Goal: Task Accomplishment & Management: Use online tool/utility

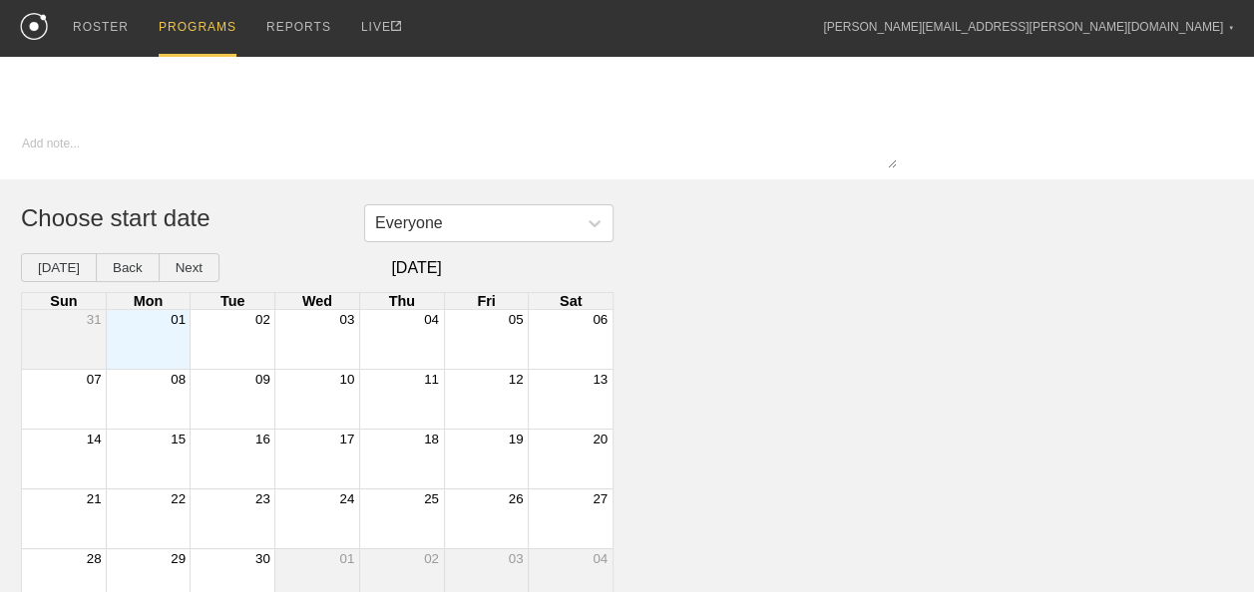
type textarea "x"
type input "Tennis"
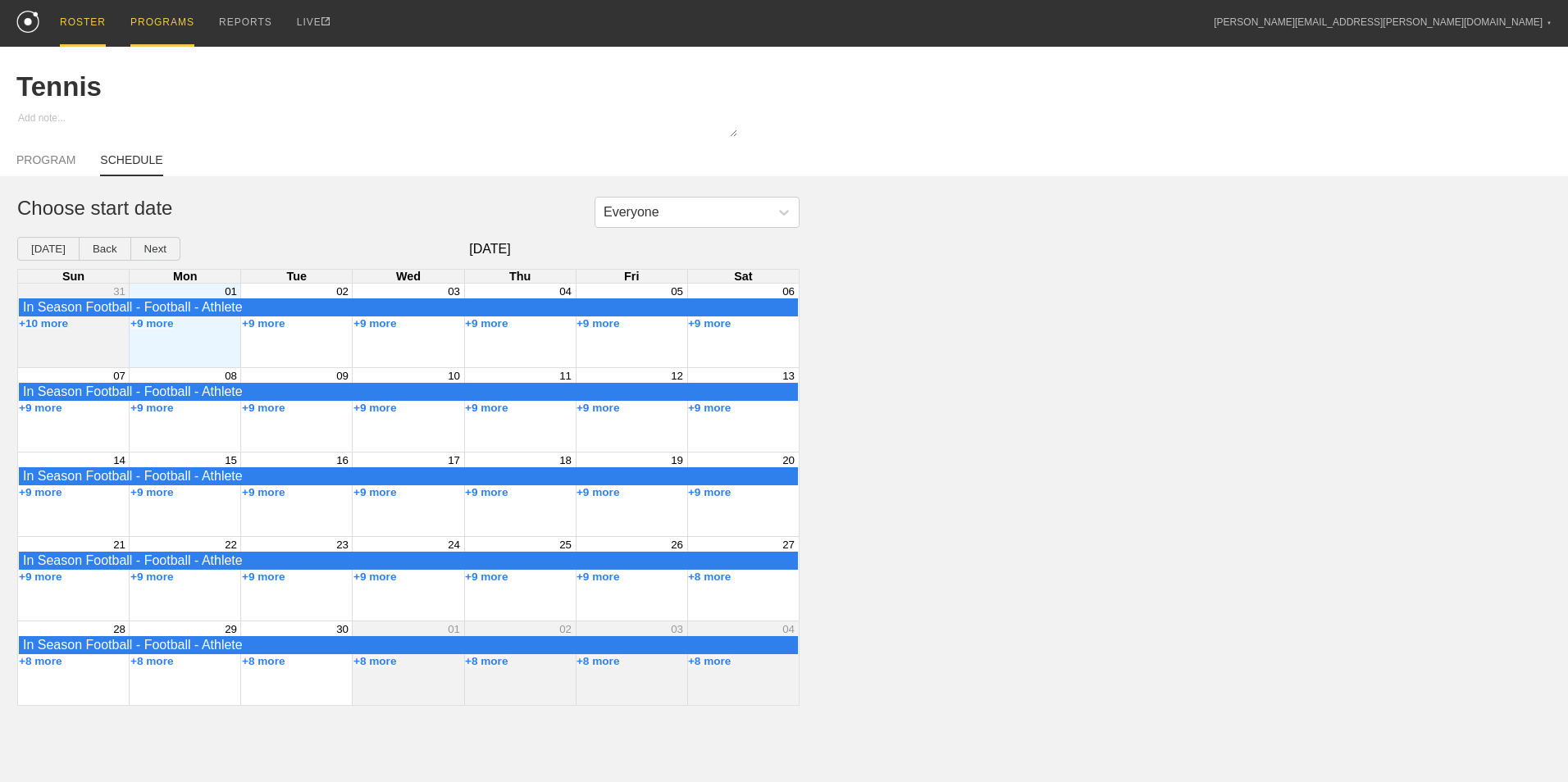
click at [87, 28] on div "ROSTER" at bounding box center [83, 23] width 46 height 47
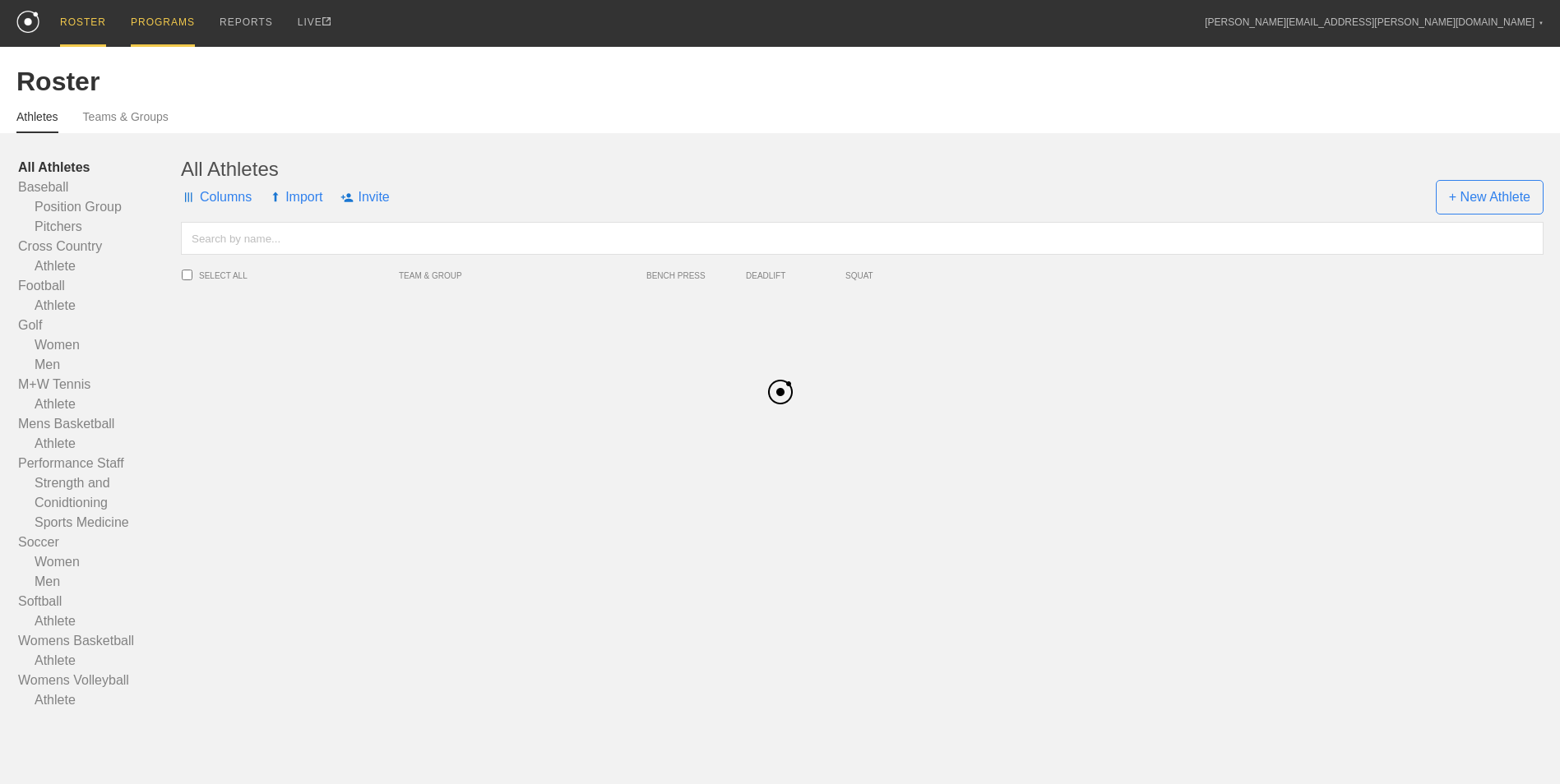
click at [161, 10] on div "PROGRAMS" at bounding box center [163, 23] width 64 height 47
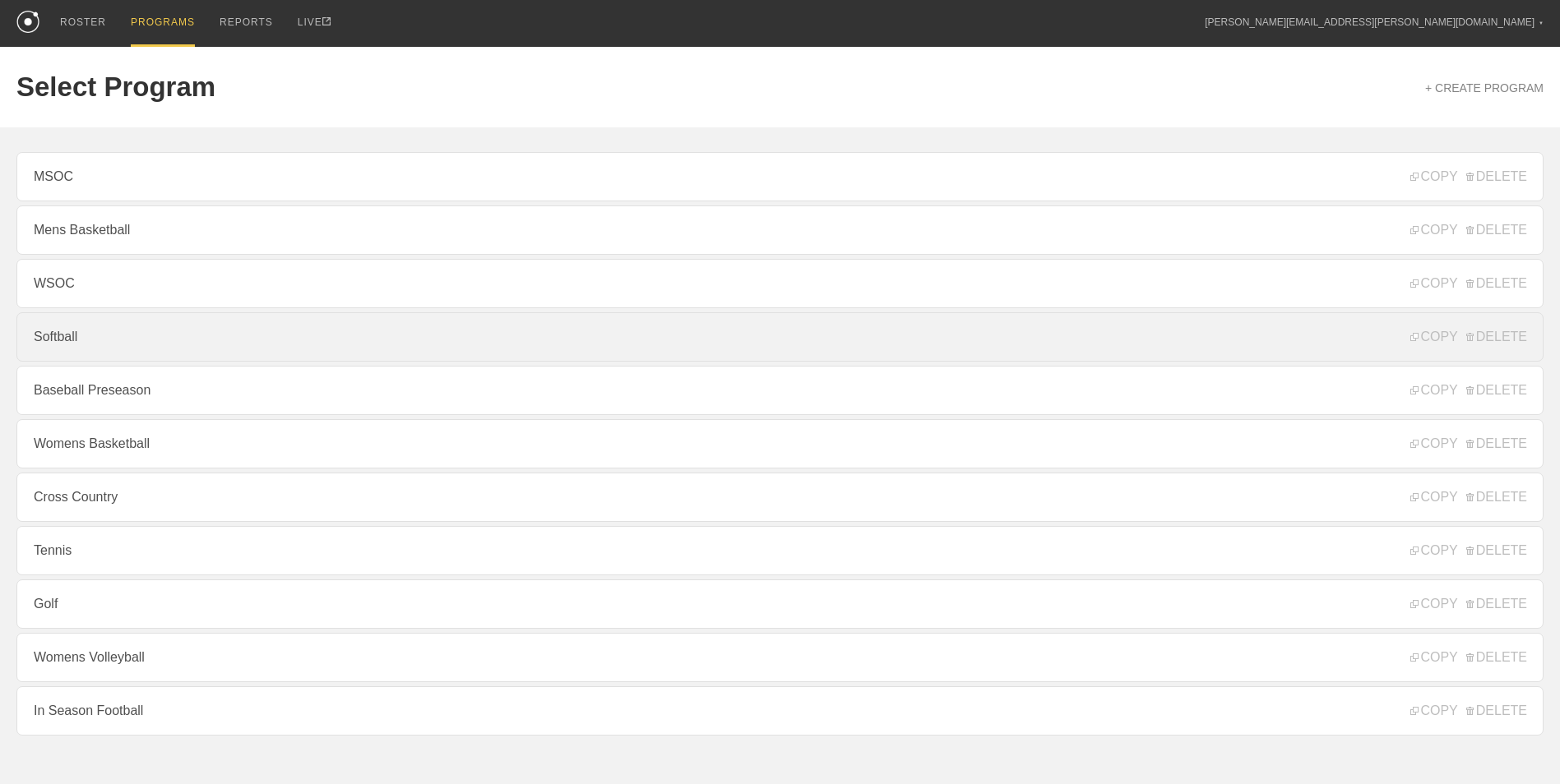
scroll to position [44, 0]
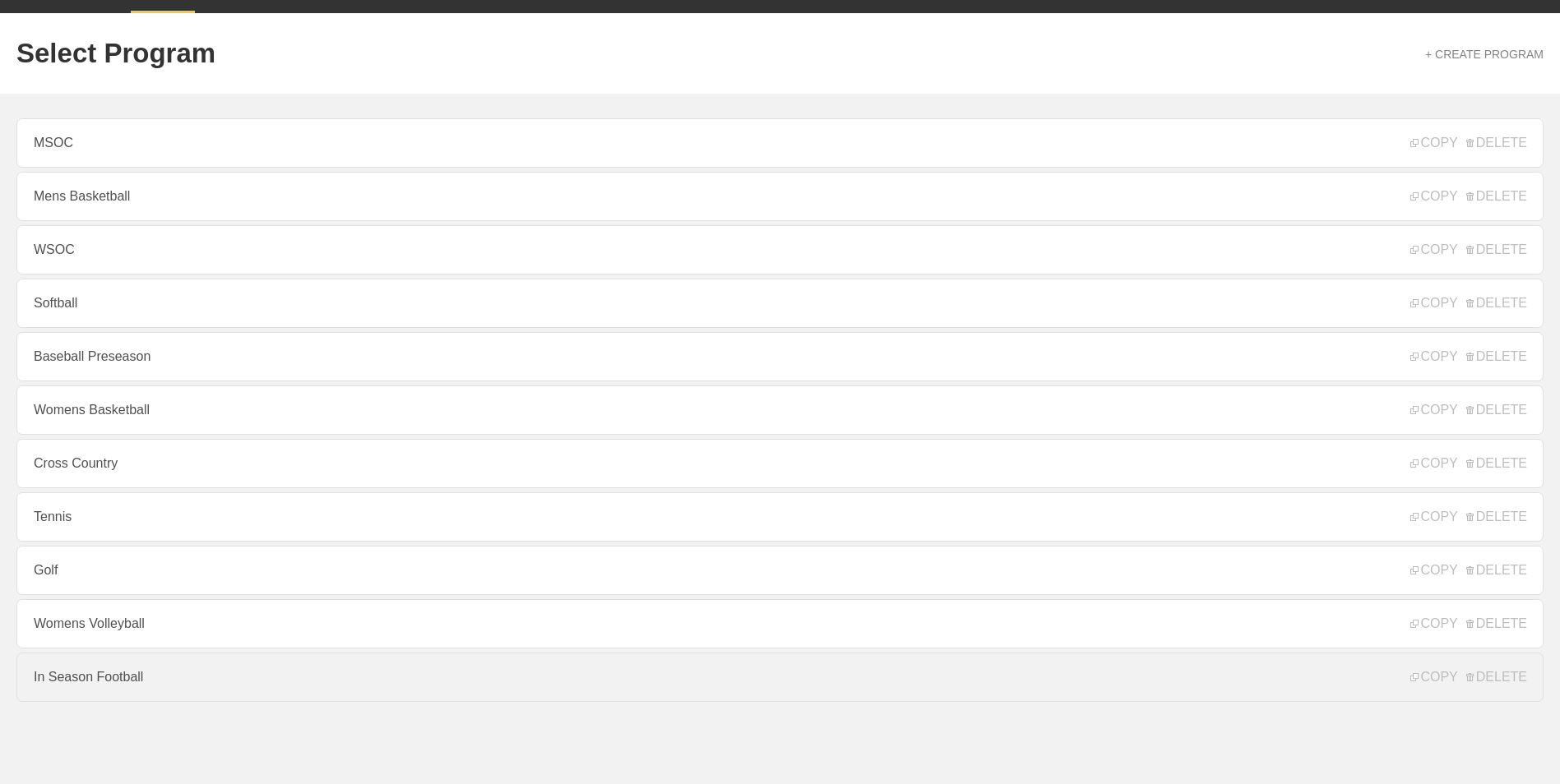
click at [110, 487] on link "In Season Football" at bounding box center [780, 678] width 1527 height 49
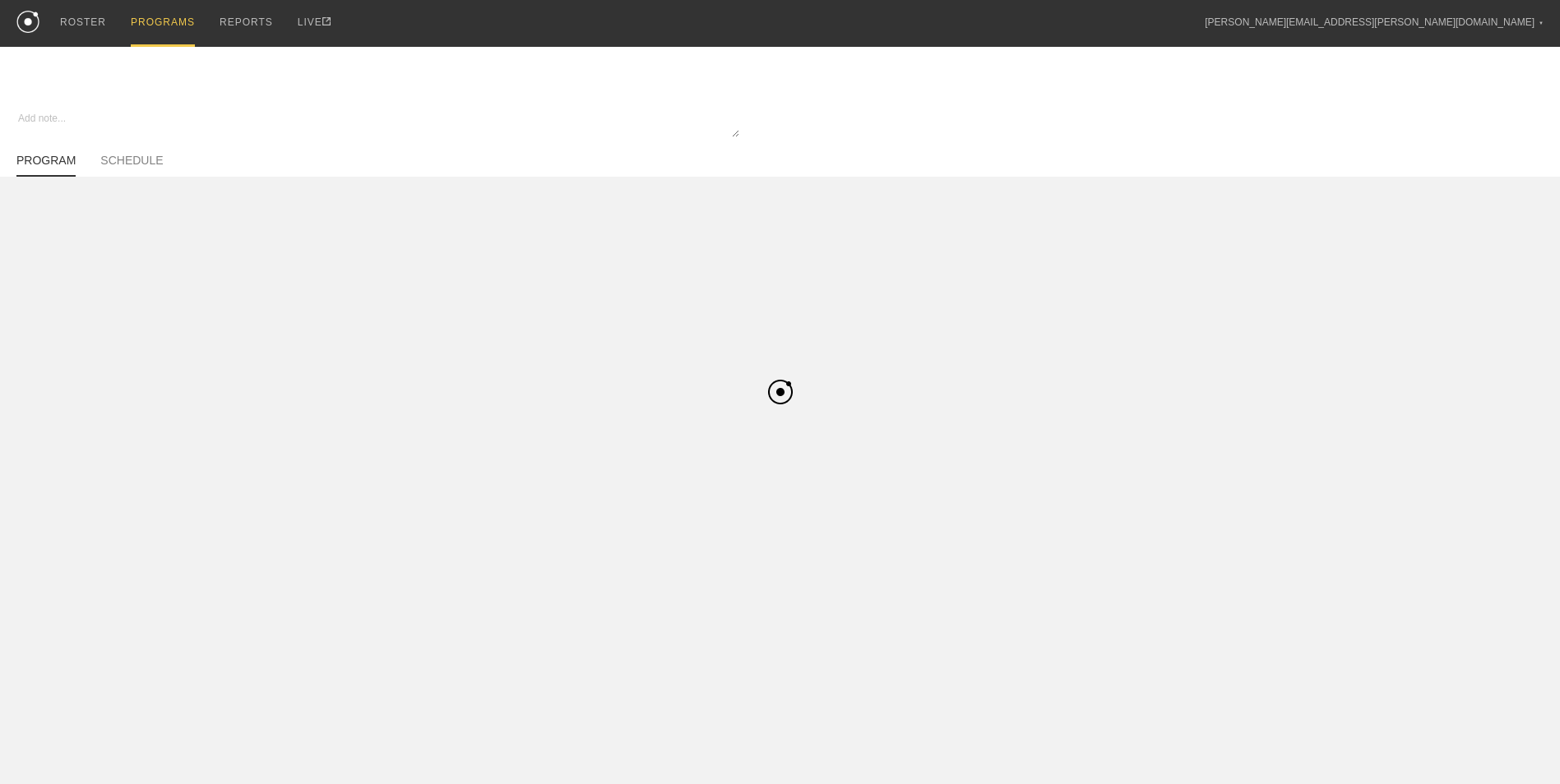
type textarea "x"
type input "In Season Football"
type textarea "Block 1"
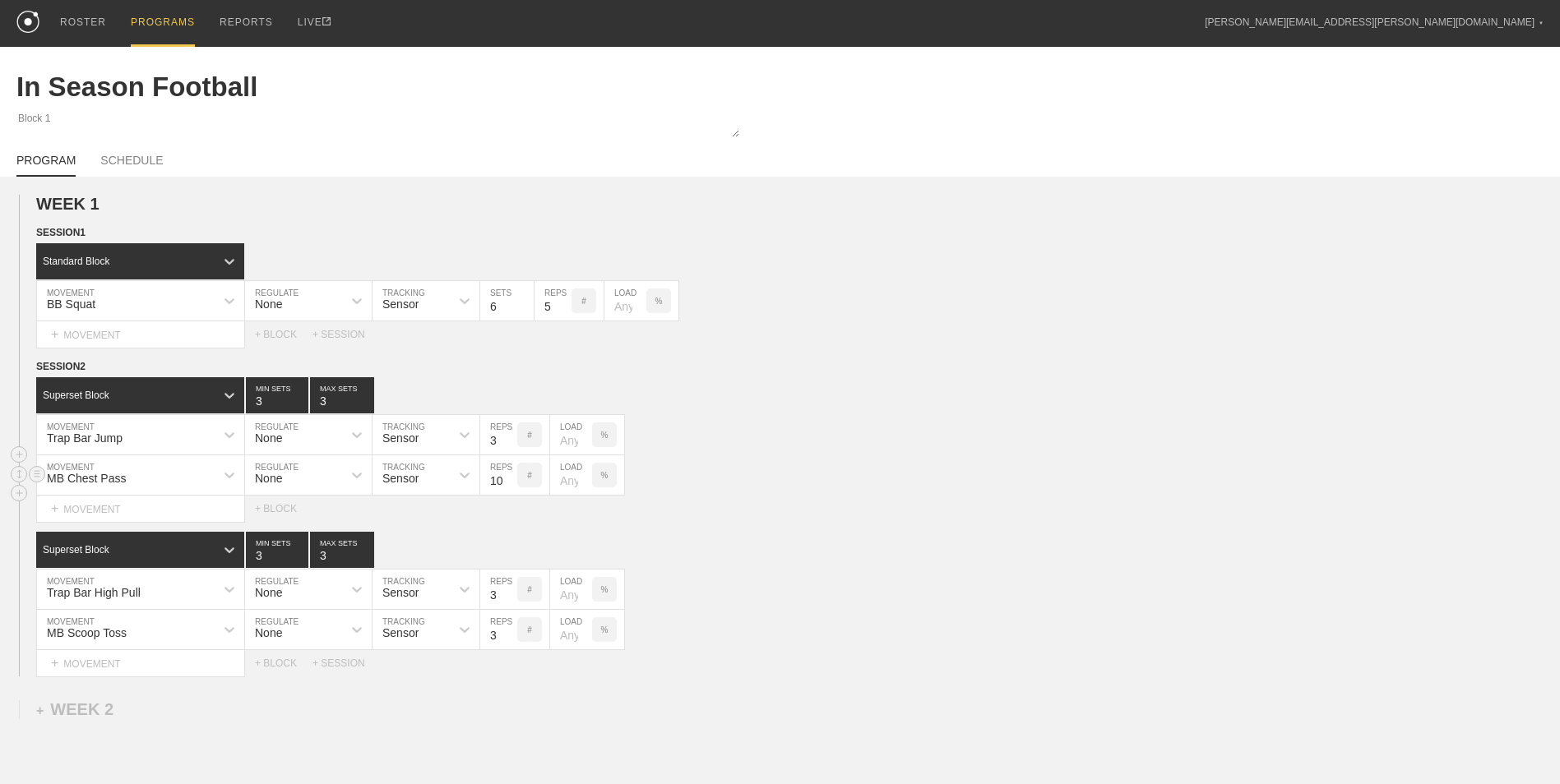
scroll to position [82, 0]
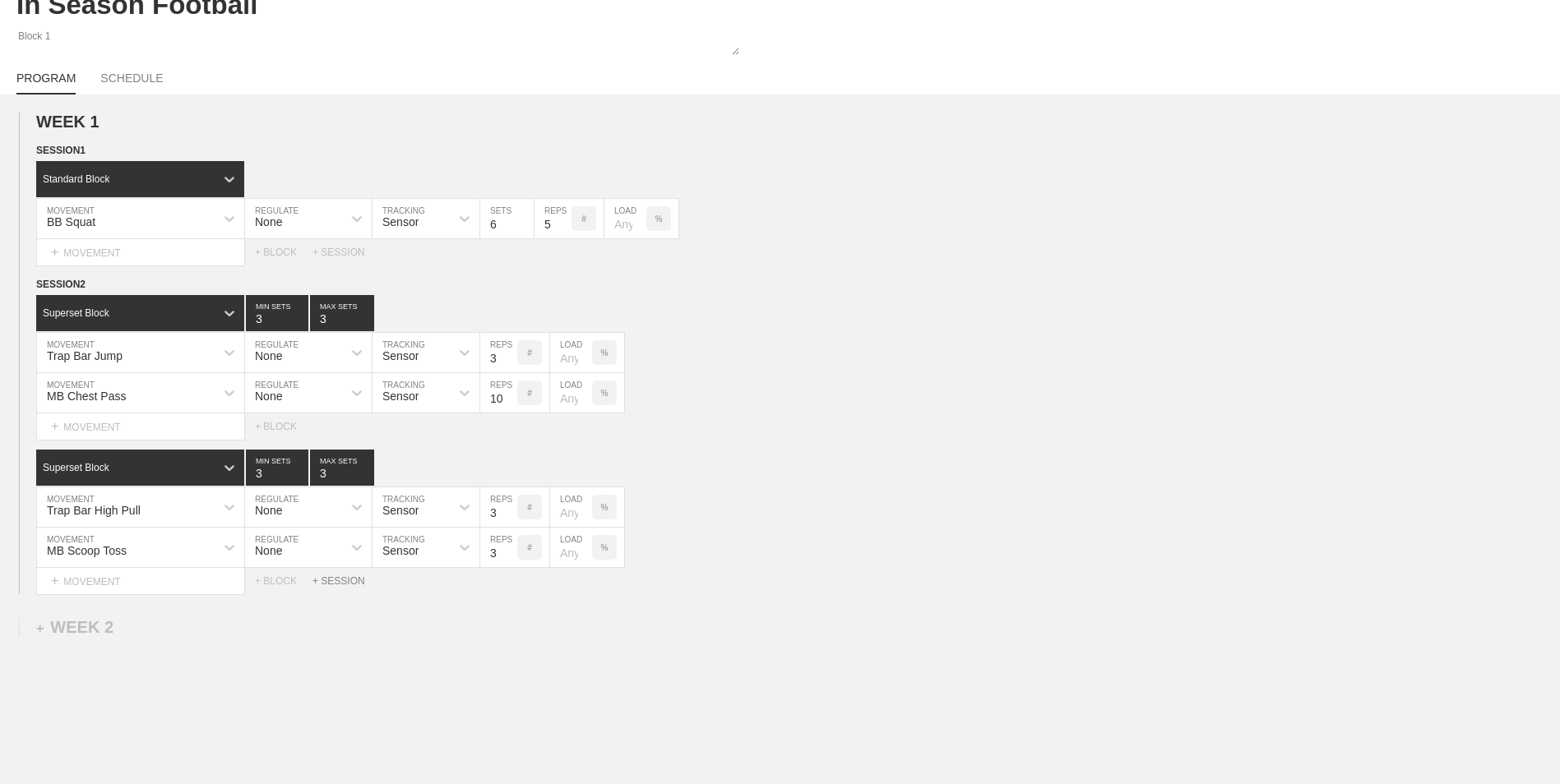
click at [329, 487] on div "+ SESSION" at bounding box center [345, 581] width 66 height 12
click at [38, 487] on circle at bounding box center [37, 613] width 19 height 19
click at [96, 487] on div "DELETE" at bounding box center [115, 660] width 132 height 25
click at [78, 487] on div "+ WEEK 2" at bounding box center [75, 627] width 78 height 19
click at [81, 487] on div "+ SESSION 1" at bounding box center [68, 645] width 63 height 15
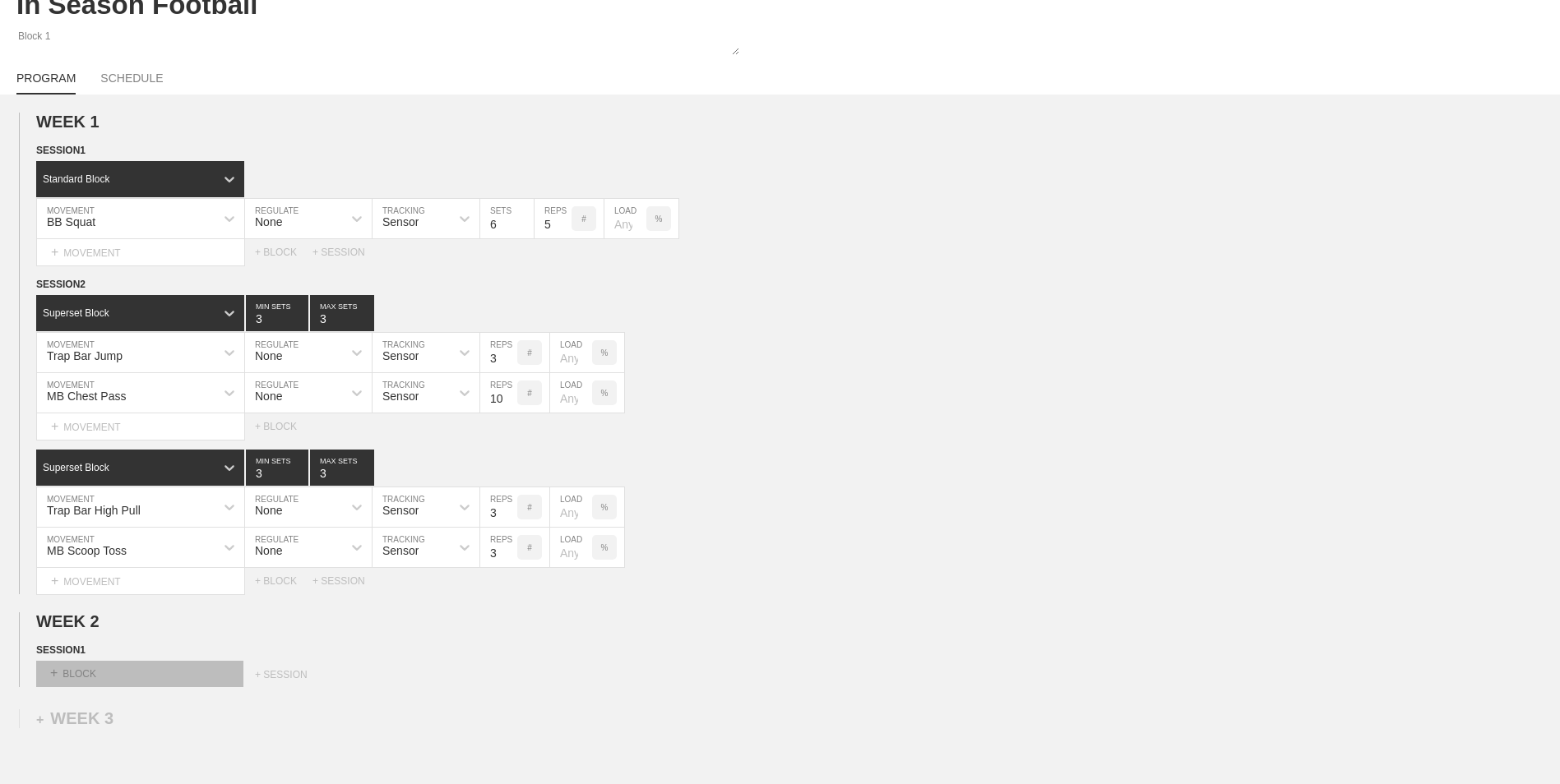
click at [160, 487] on div "+ BLOCK" at bounding box center [139, 674] width 207 height 26
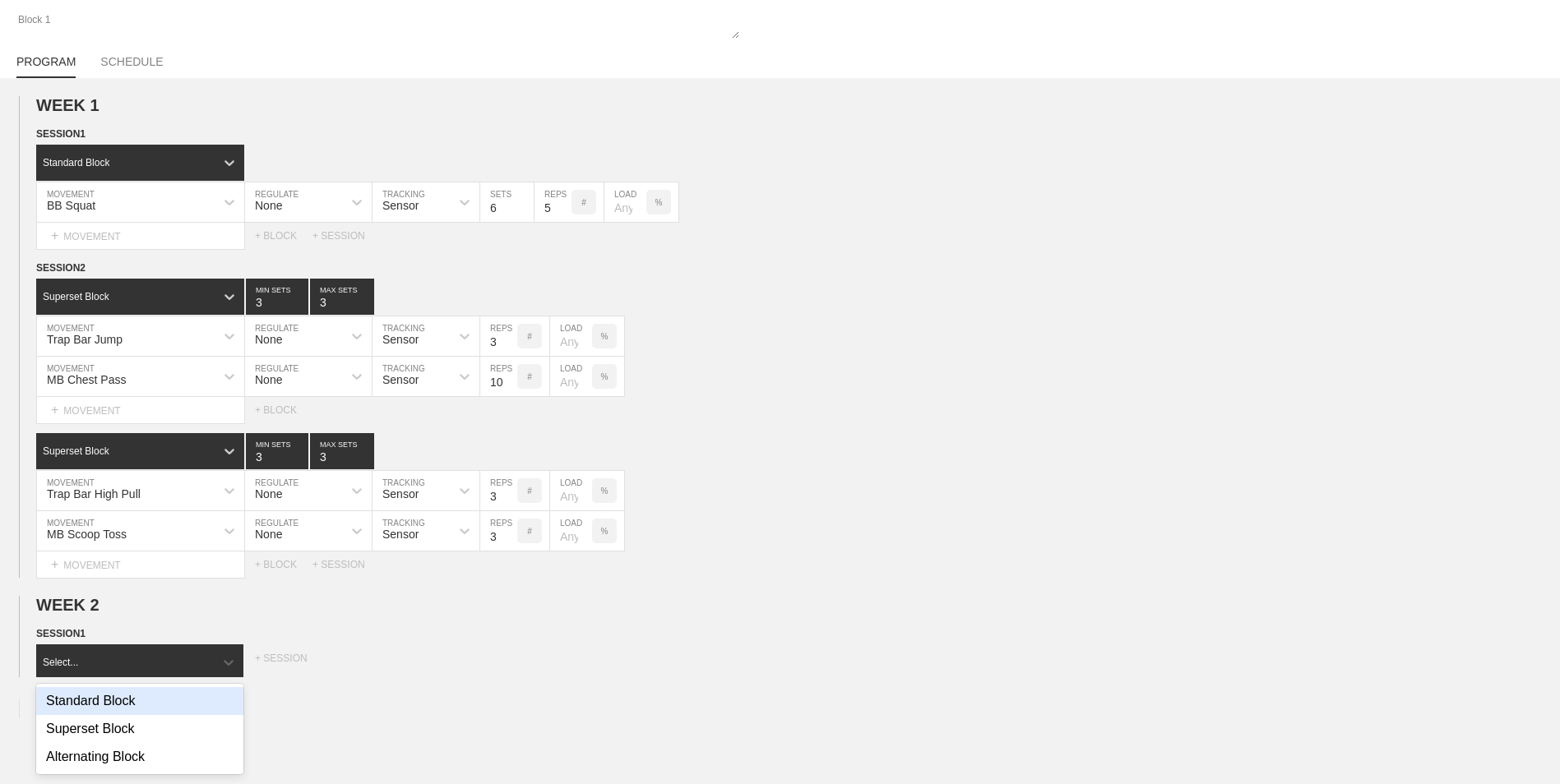
scroll to position [101, 0]
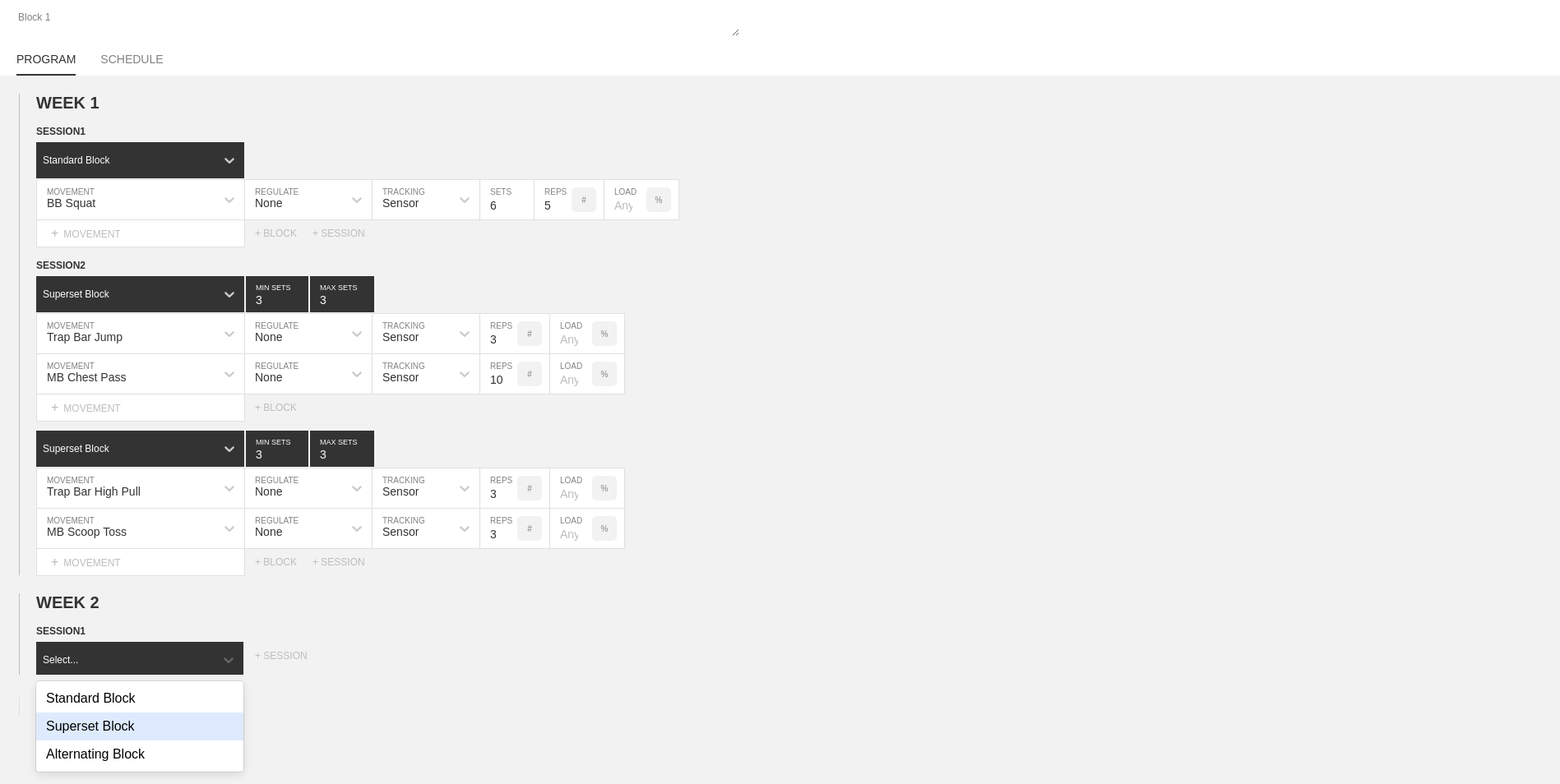
click at [146, 487] on div "Superset Block" at bounding box center [139, 727] width 207 height 28
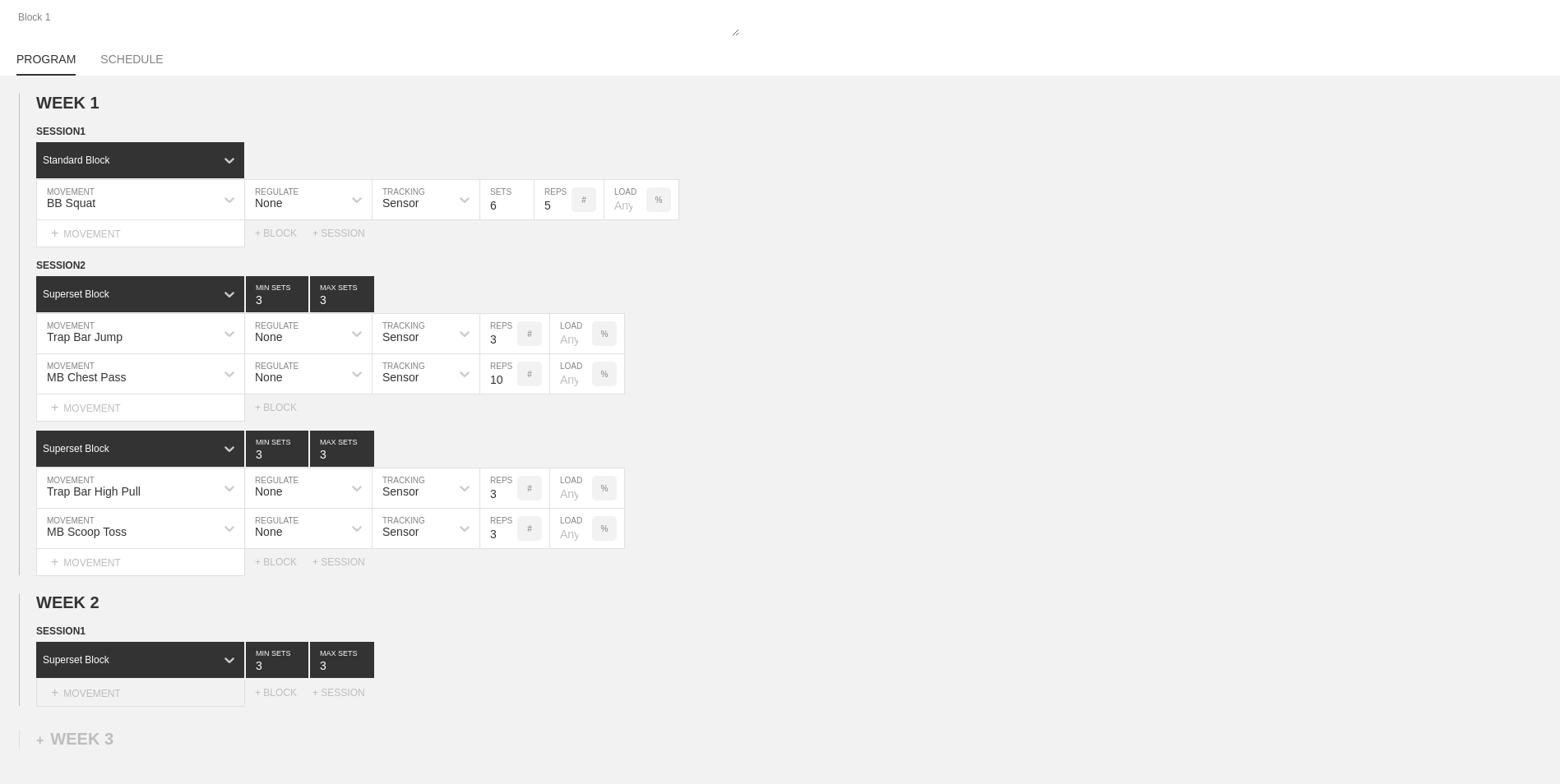
click at [189, 487] on div "+ MOVEMENT" at bounding box center [140, 693] width 209 height 27
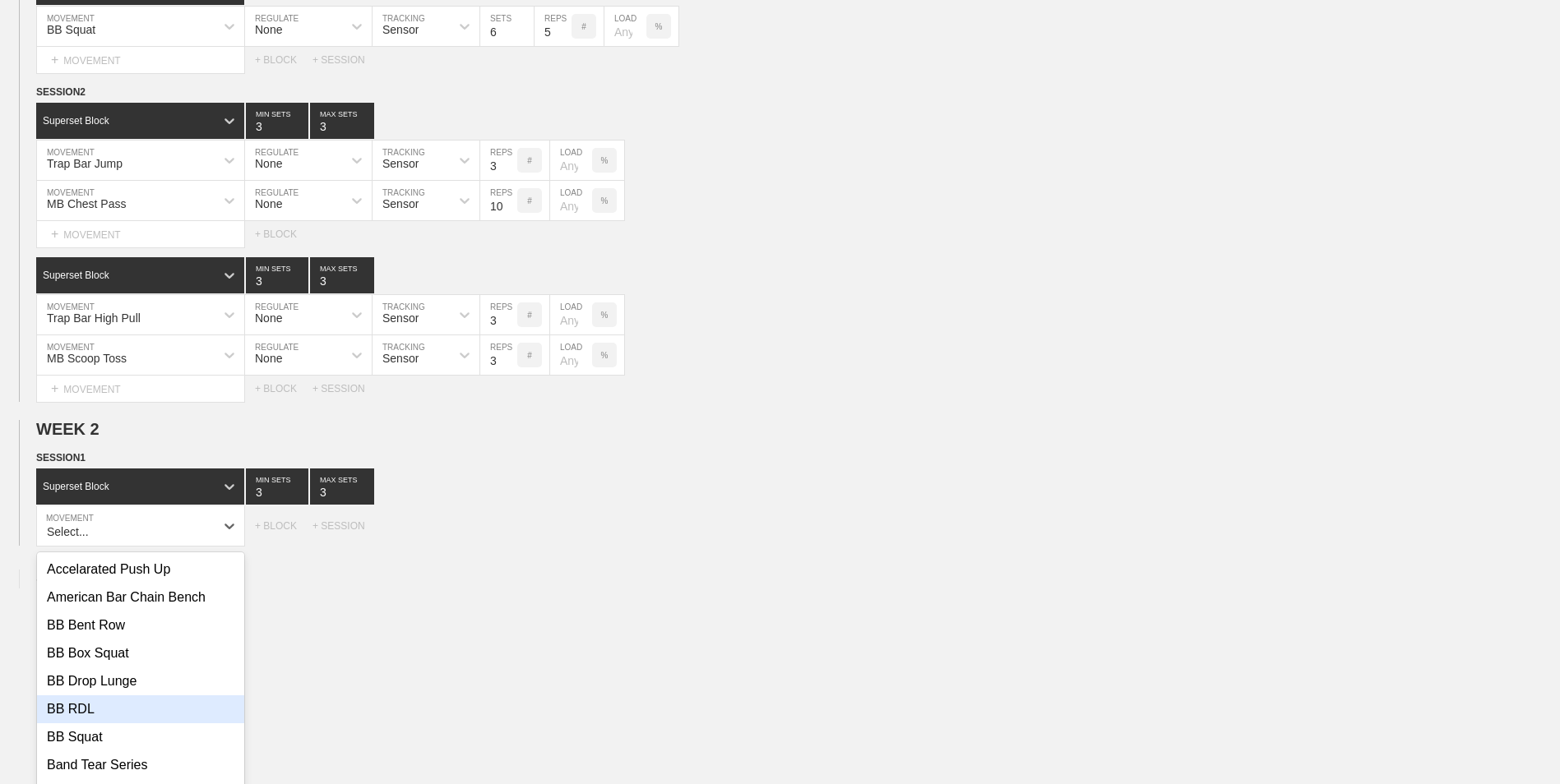
scroll to position [299, 0]
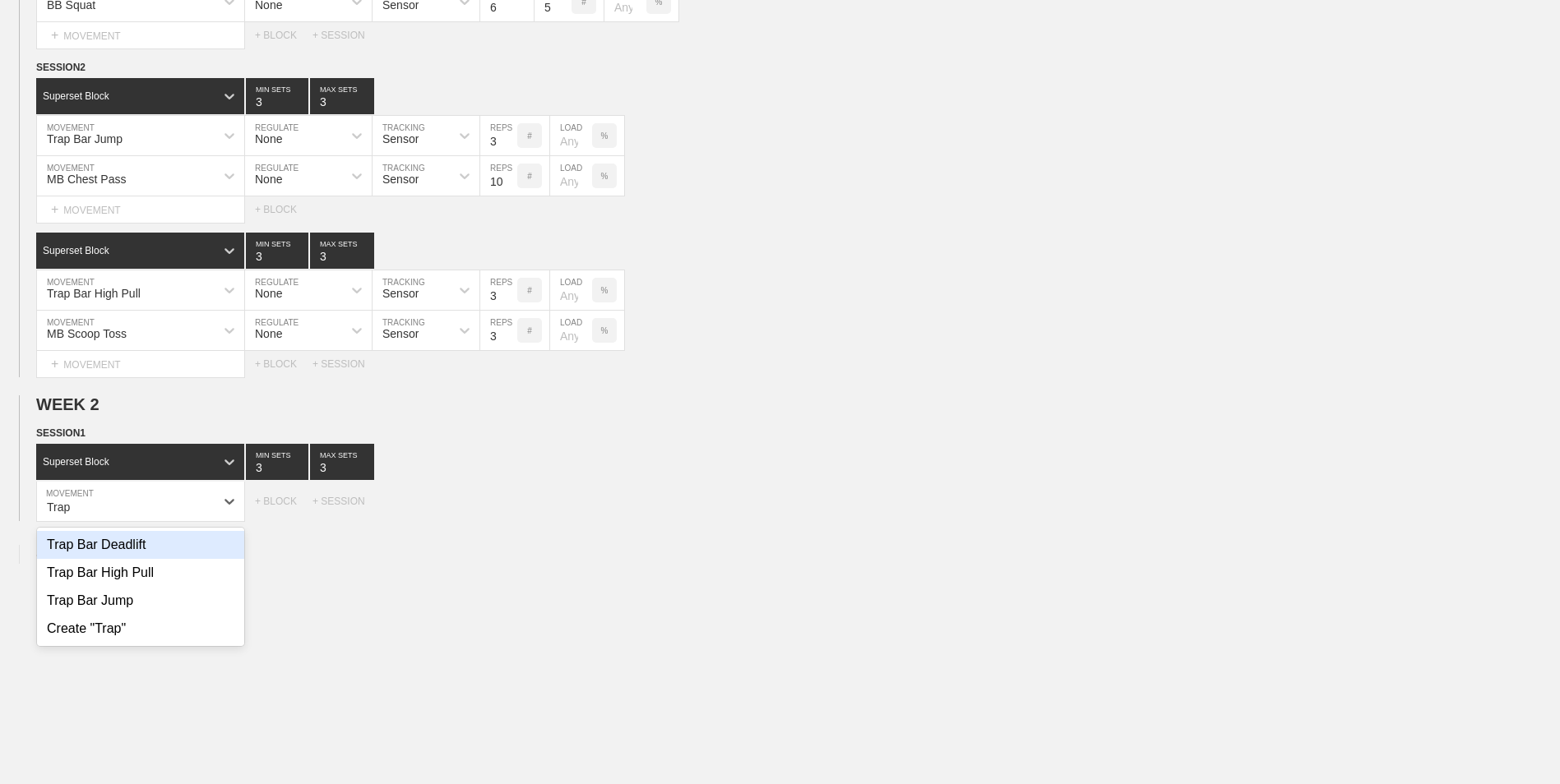
click at [170, 487] on div "Trap Bar Deadlift" at bounding box center [140, 545] width 207 height 28
type input "Trap"
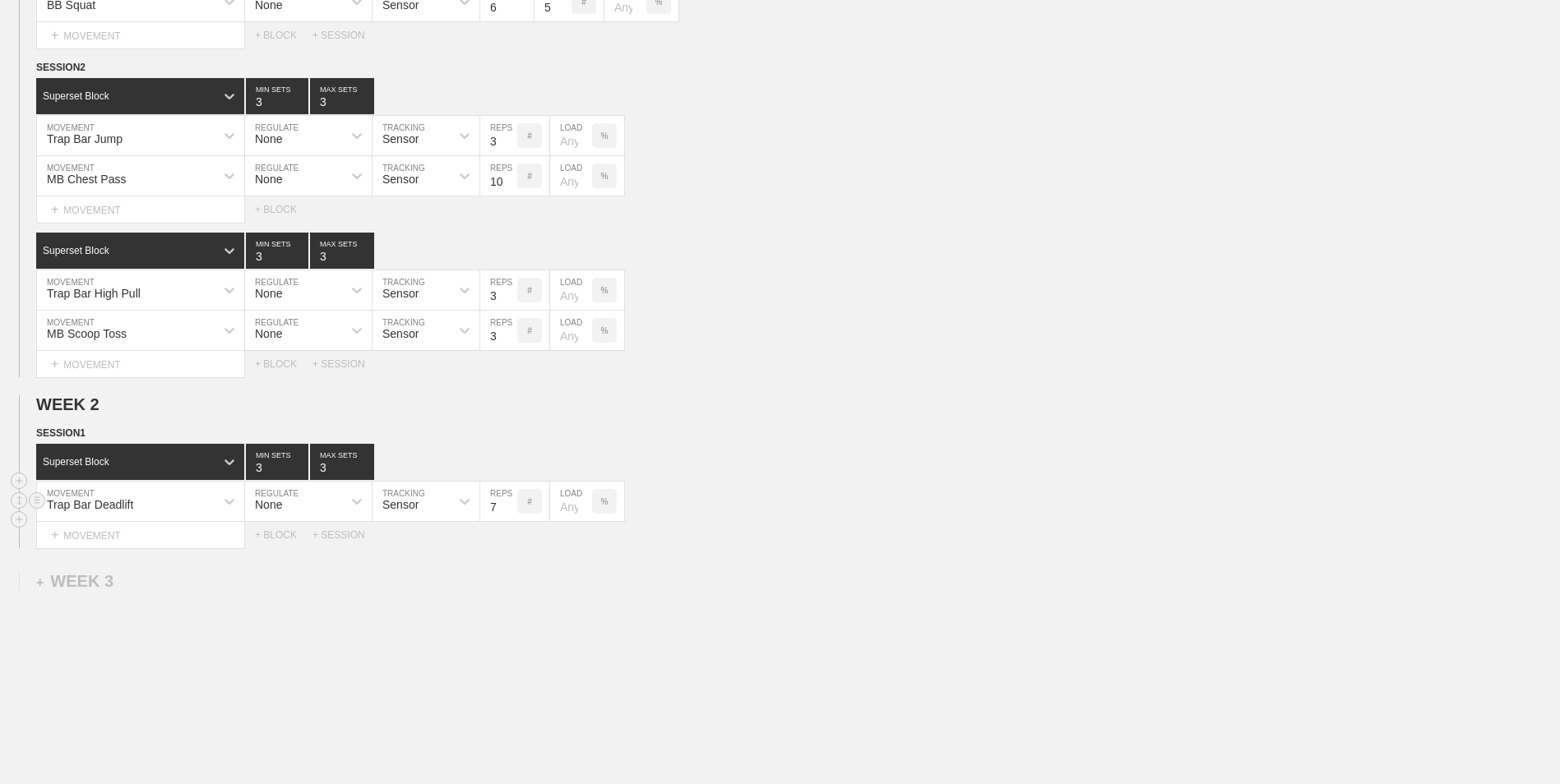
click at [507, 487] on input "7" at bounding box center [498, 501] width 37 height 40
click at [507, 487] on input "6" at bounding box center [498, 501] width 37 height 40
type input "5"
click at [507, 487] on input "5" at bounding box center [498, 501] width 37 height 40
type input "4"
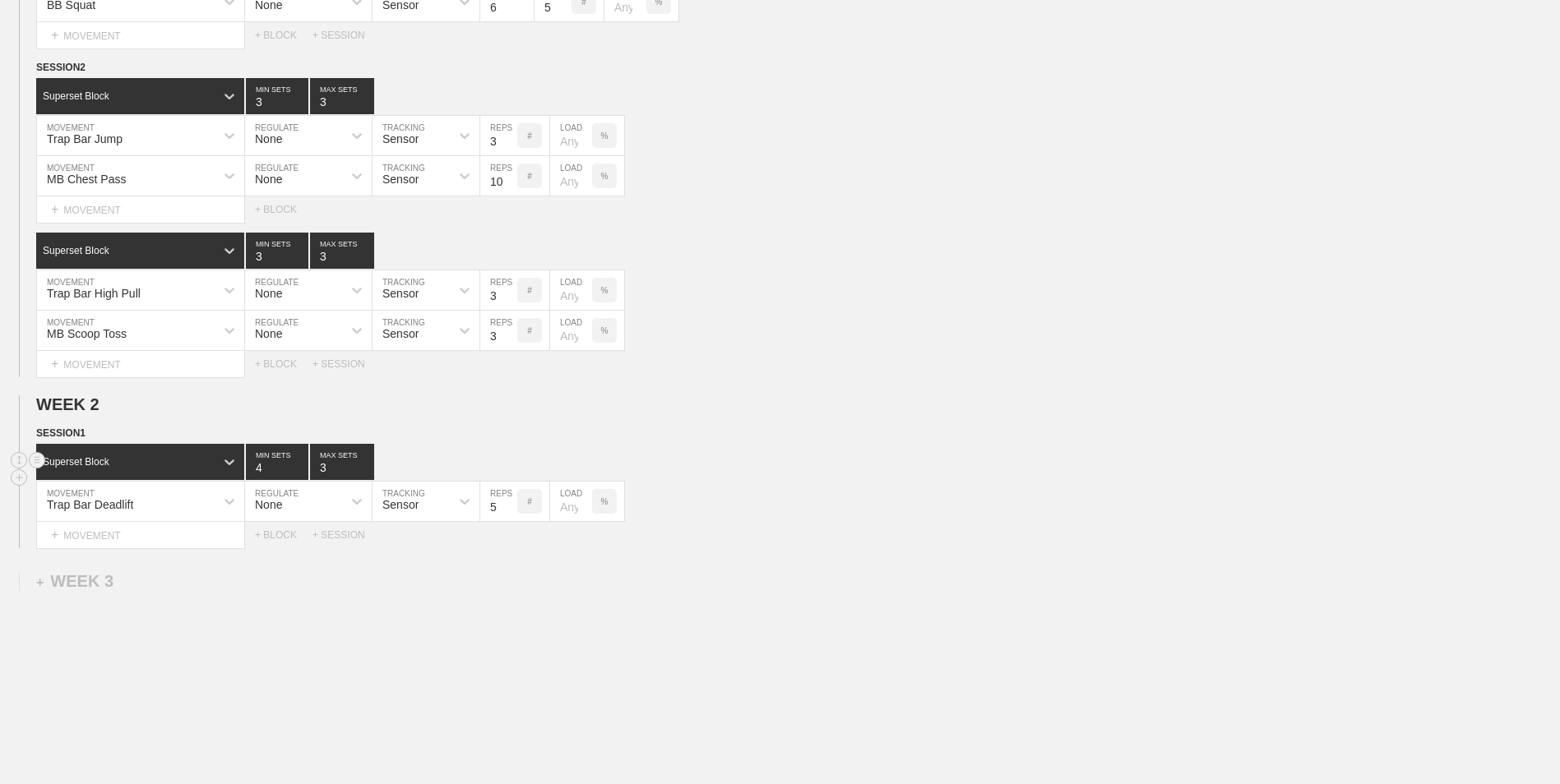
click at [302, 467] on input "4" at bounding box center [277, 462] width 63 height 36
type input "4"
click at [364, 464] on input "4" at bounding box center [342, 462] width 64 height 36
click at [199, 487] on div "+ MOVEMENT" at bounding box center [140, 535] width 209 height 27
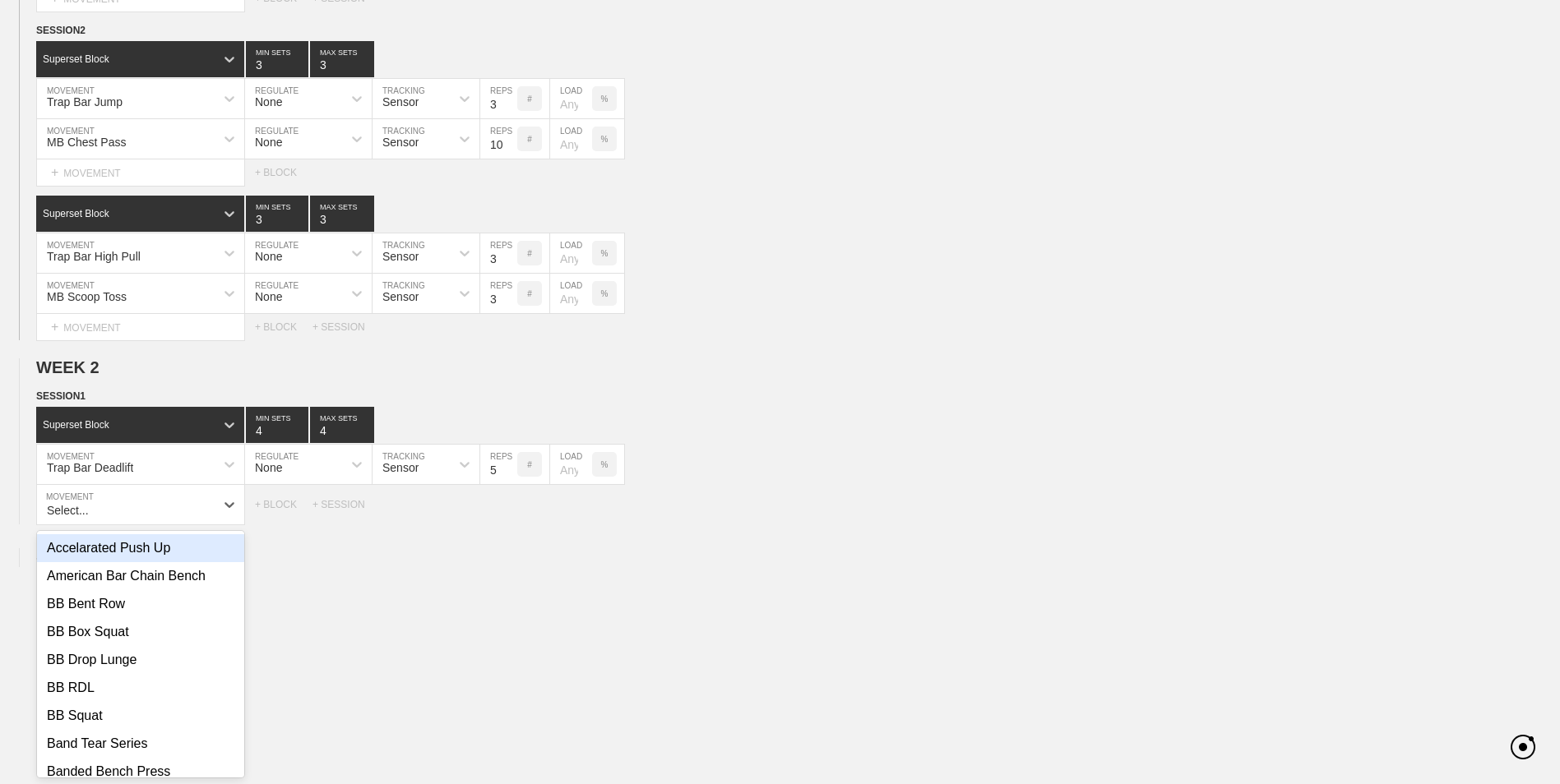
scroll to position [340, 0]
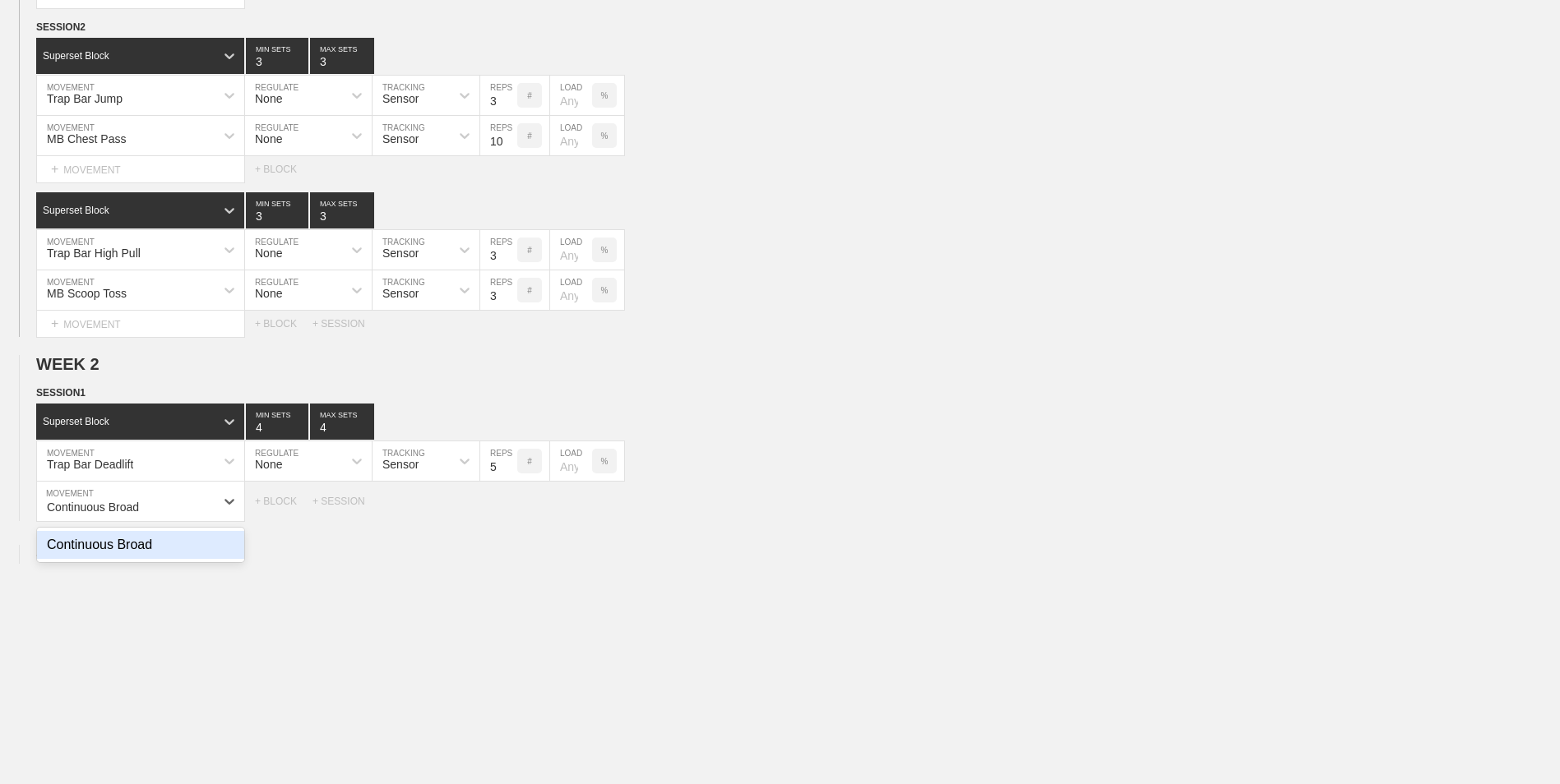
click at [198, 487] on div "Continuous Broad" at bounding box center [140, 545] width 207 height 28
type input "Continuous Broad"
click at [510, 487] on input "7" at bounding box center [498, 501] width 37 height 40
click at [510, 487] on input "6" at bounding box center [498, 501] width 37 height 40
click at [510, 487] on input "5" at bounding box center [498, 501] width 37 height 40
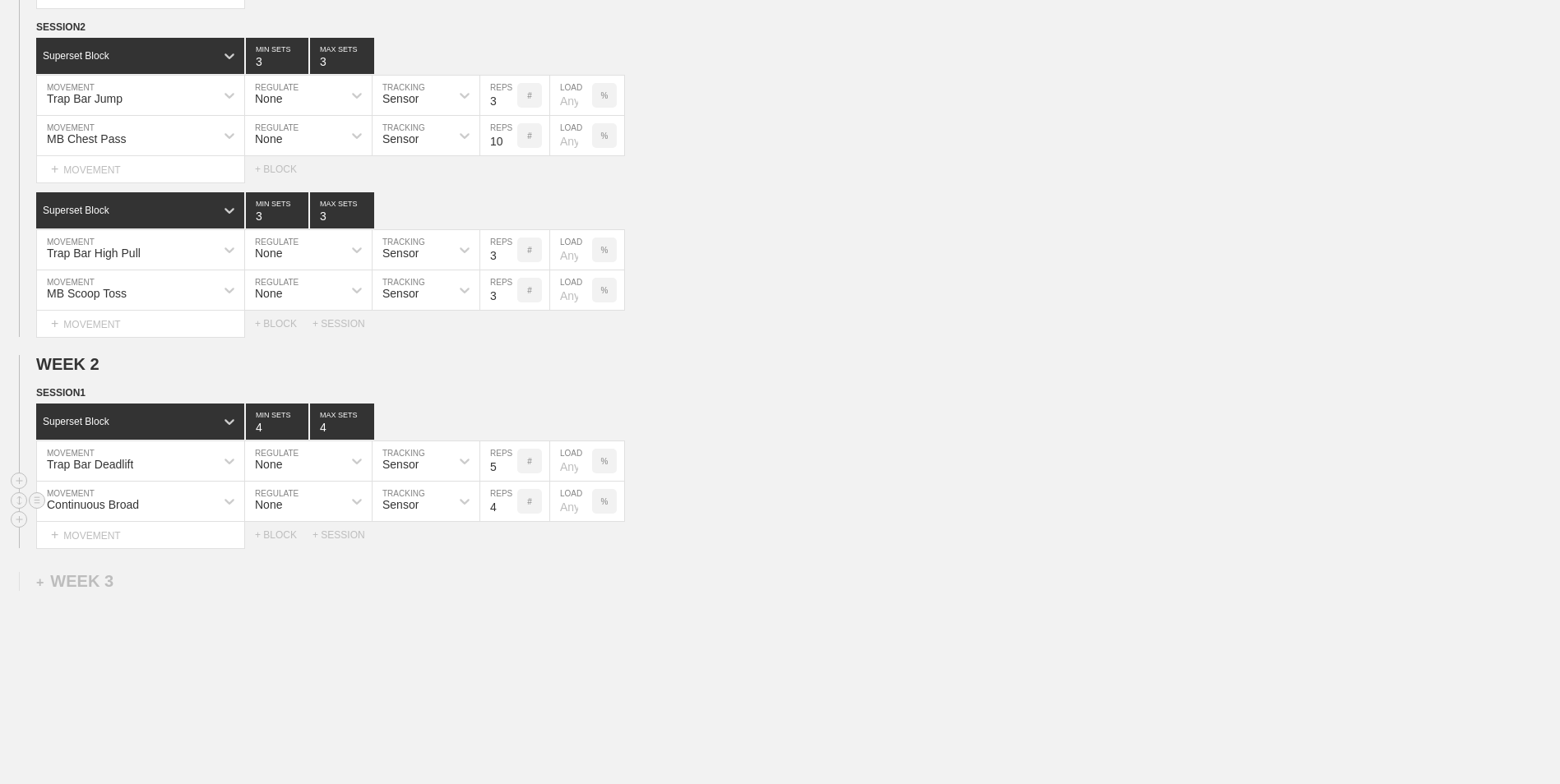
click at [510, 487] on input "4" at bounding box center [498, 501] width 37 height 40
type input "3"
click at [510, 487] on input "3" at bounding box center [498, 501] width 37 height 40
click at [195, 487] on div "+ MOVEMENT" at bounding box center [140, 535] width 209 height 27
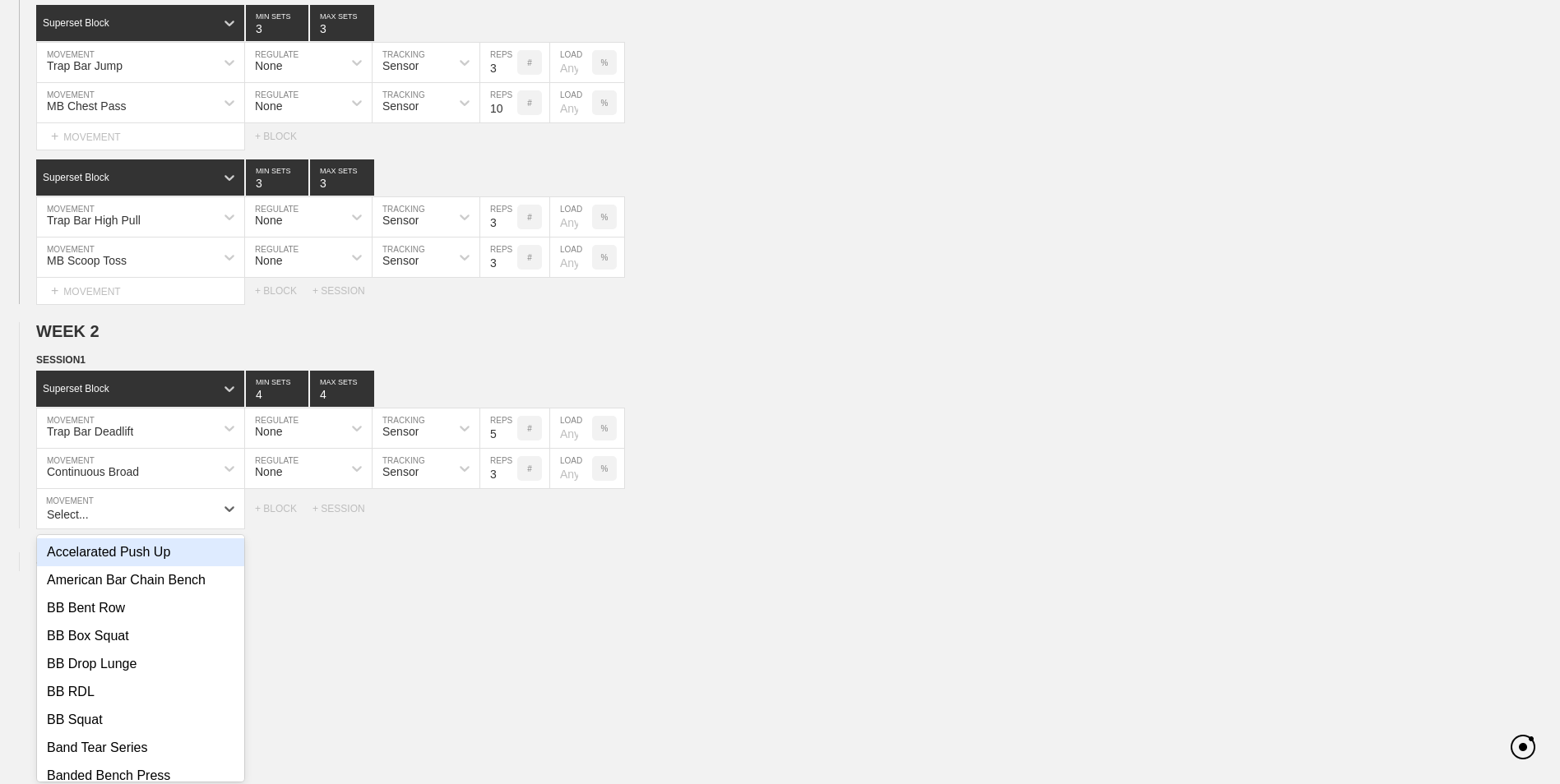
scroll to position [380, 0]
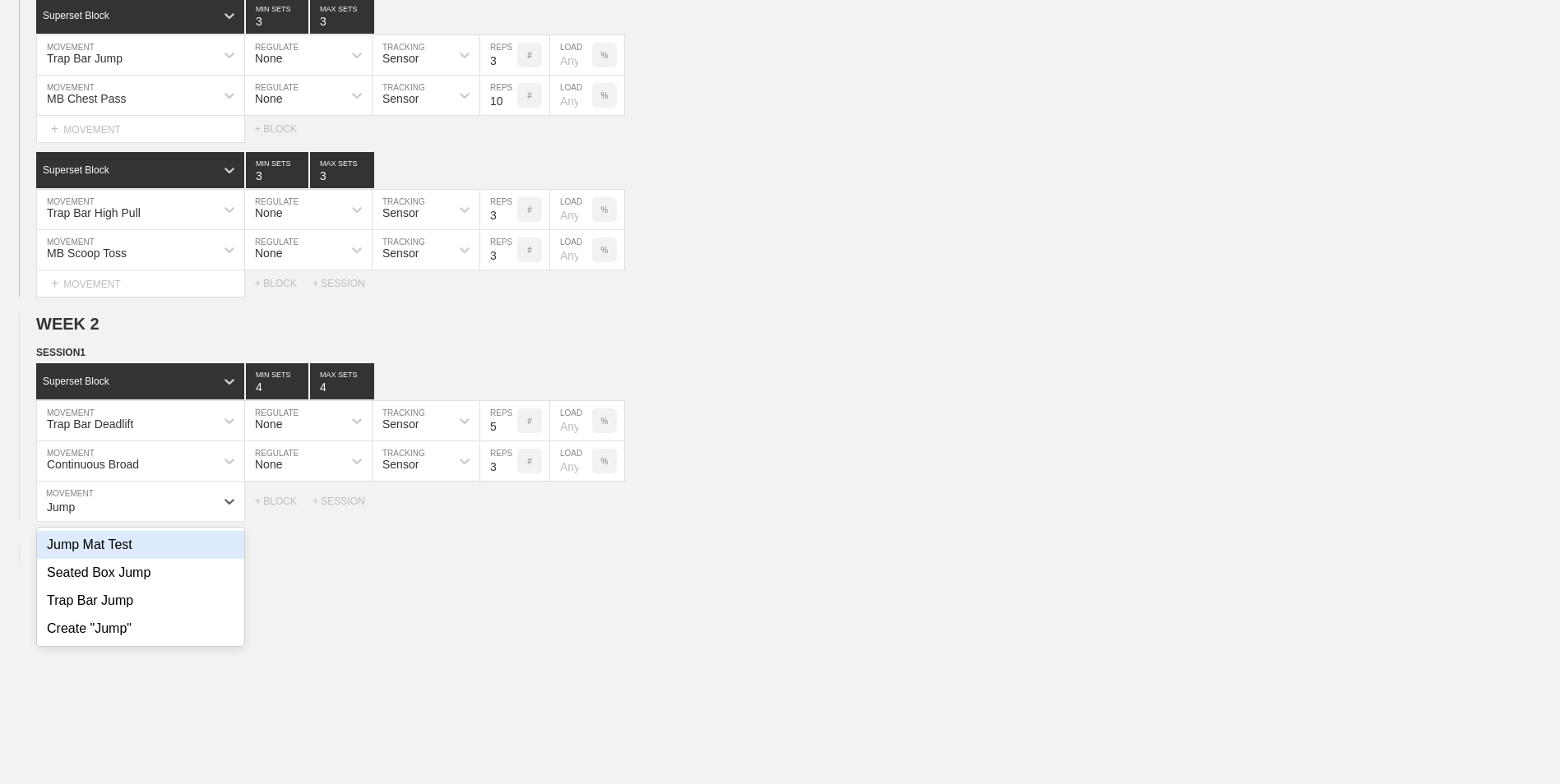
click at [151, 487] on div "Jump Mat Test" at bounding box center [140, 545] width 207 height 28
type input "Jump"
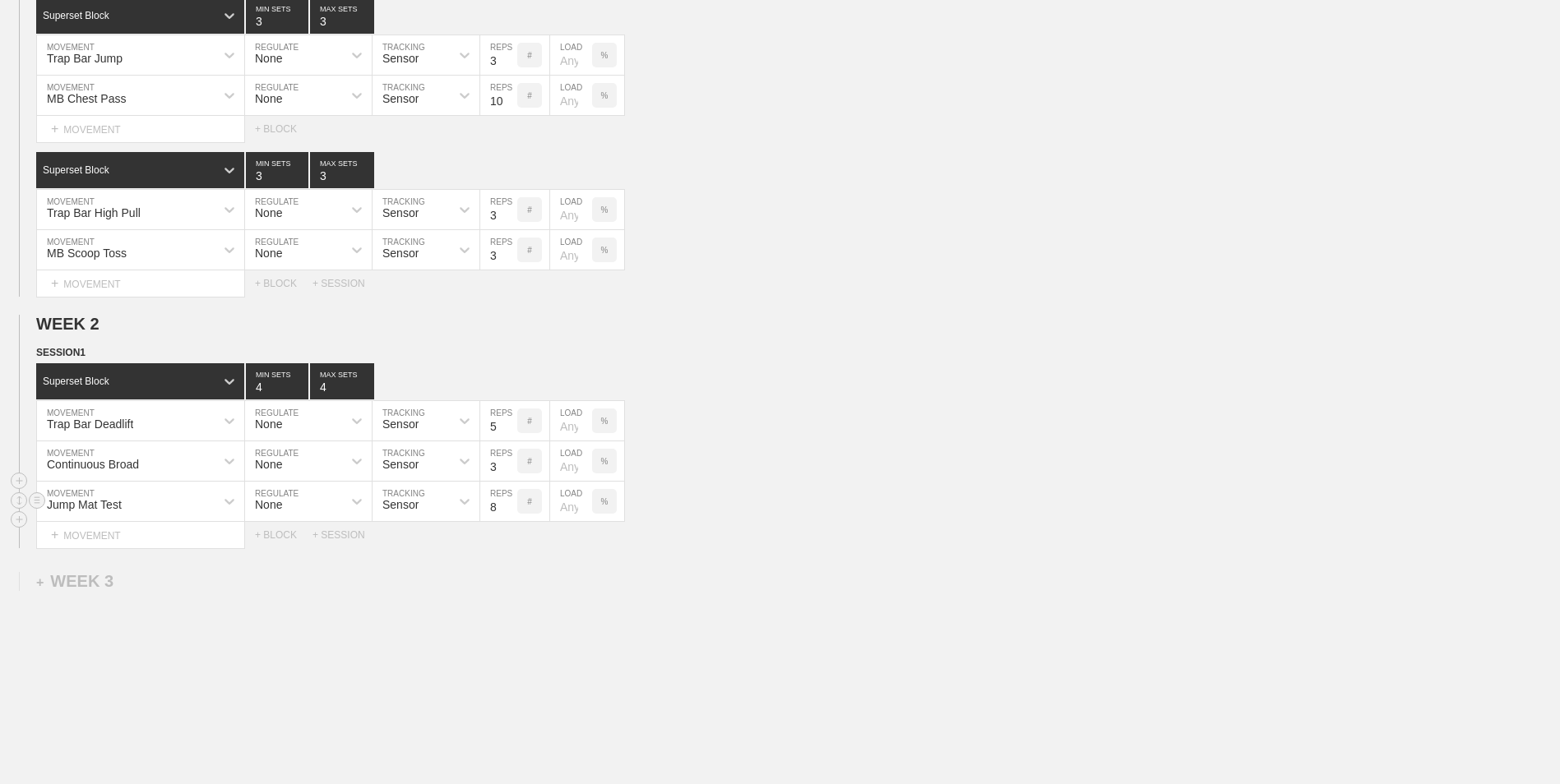
click at [510, 487] on input "8" at bounding box center [498, 501] width 37 height 40
click at [507, 487] on input "9" at bounding box center [498, 501] width 37 height 40
click at [505, 487] on input "8" at bounding box center [498, 501] width 37 height 40
click at [505, 487] on input "7" at bounding box center [498, 501] width 37 height 40
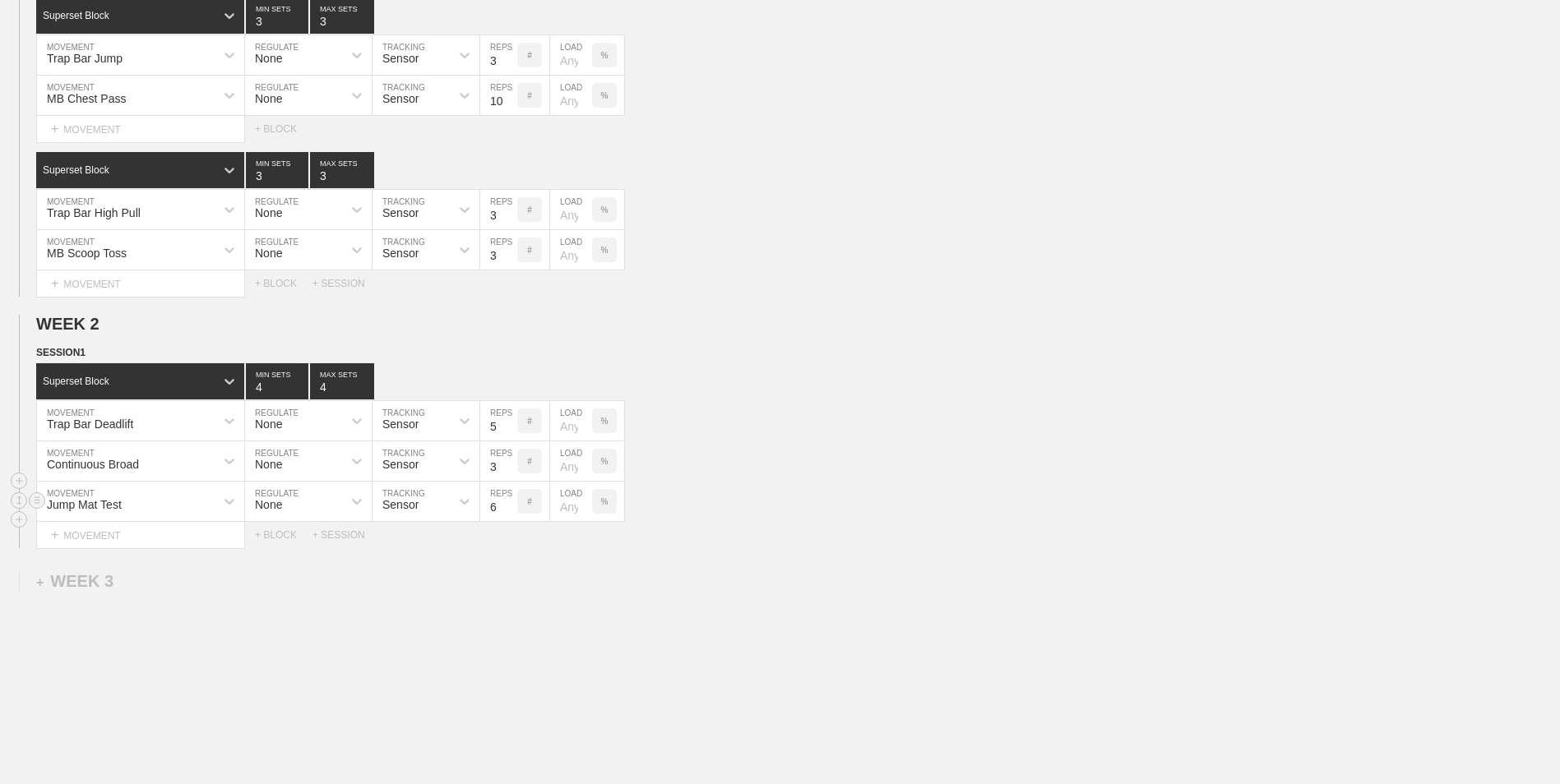
click at [505, 487] on input "6" at bounding box center [498, 501] width 37 height 40
click at [505, 487] on input "5" at bounding box center [498, 501] width 37 height 40
click at [506, 487] on input "4" at bounding box center [498, 501] width 37 height 40
click at [506, 487] on input "3" at bounding box center [498, 501] width 37 height 40
click at [506, 487] on input "2" at bounding box center [498, 501] width 37 height 40
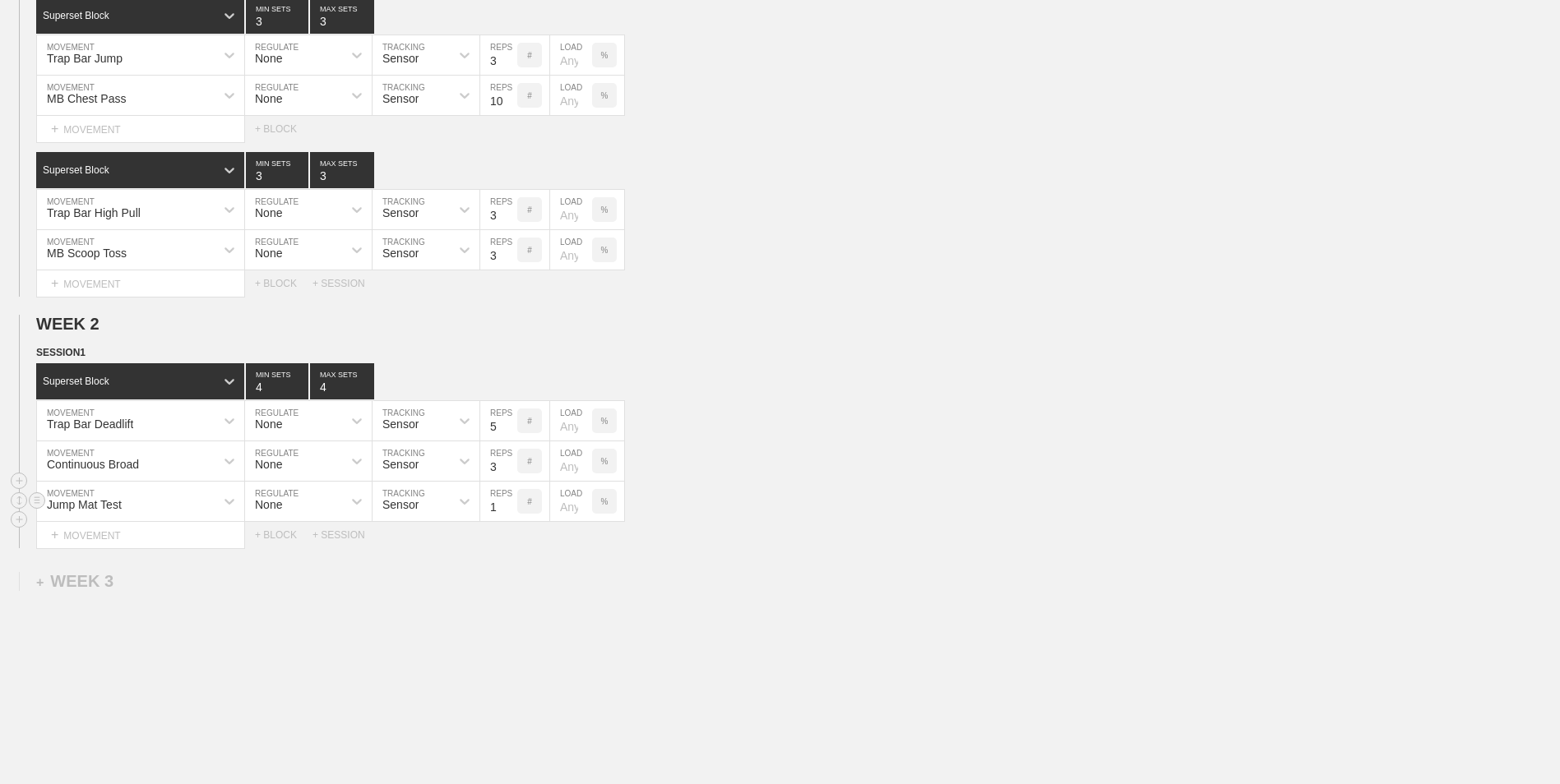
type input "1"
click at [506, 487] on input "1" at bounding box center [498, 501] width 37 height 40
type input "3"
click at [298, 393] on input "3" at bounding box center [277, 382] width 63 height 36
click at [280, 487] on div "+ BLOCK" at bounding box center [284, 535] width 58 height 12
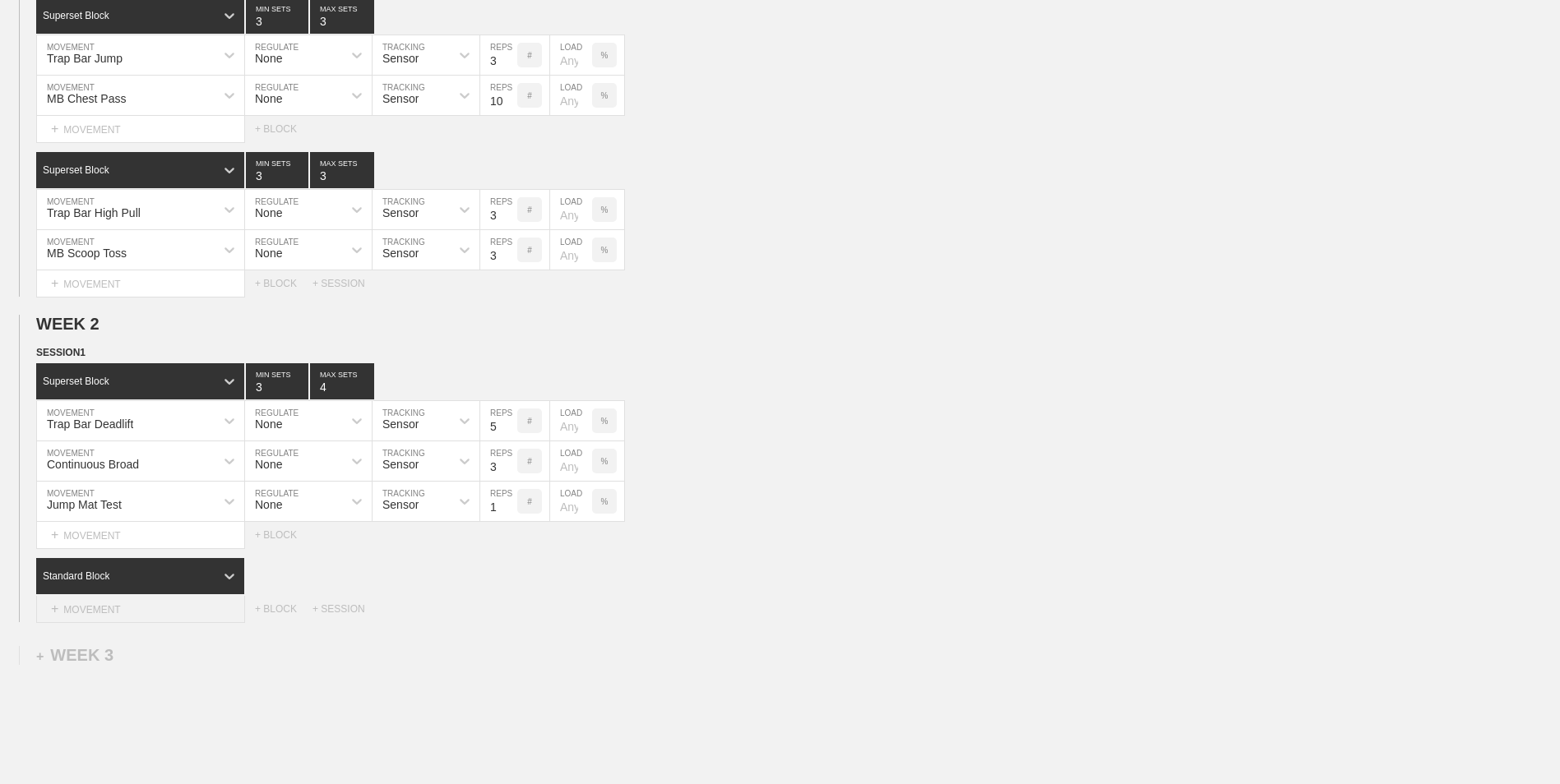
click at [155, 487] on div "+ MOVEMENT" at bounding box center [140, 609] width 209 height 27
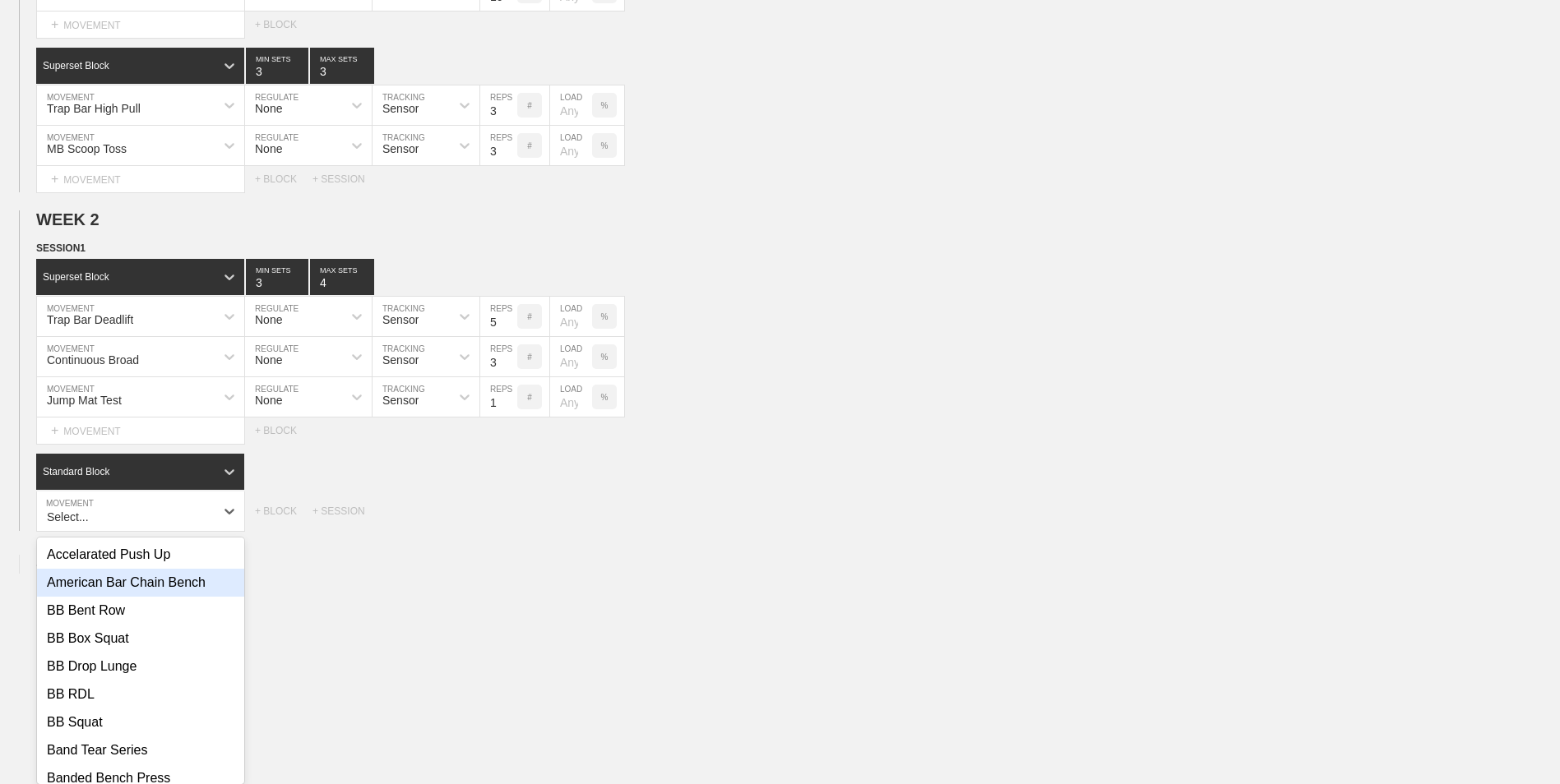
scroll to position [494, 0]
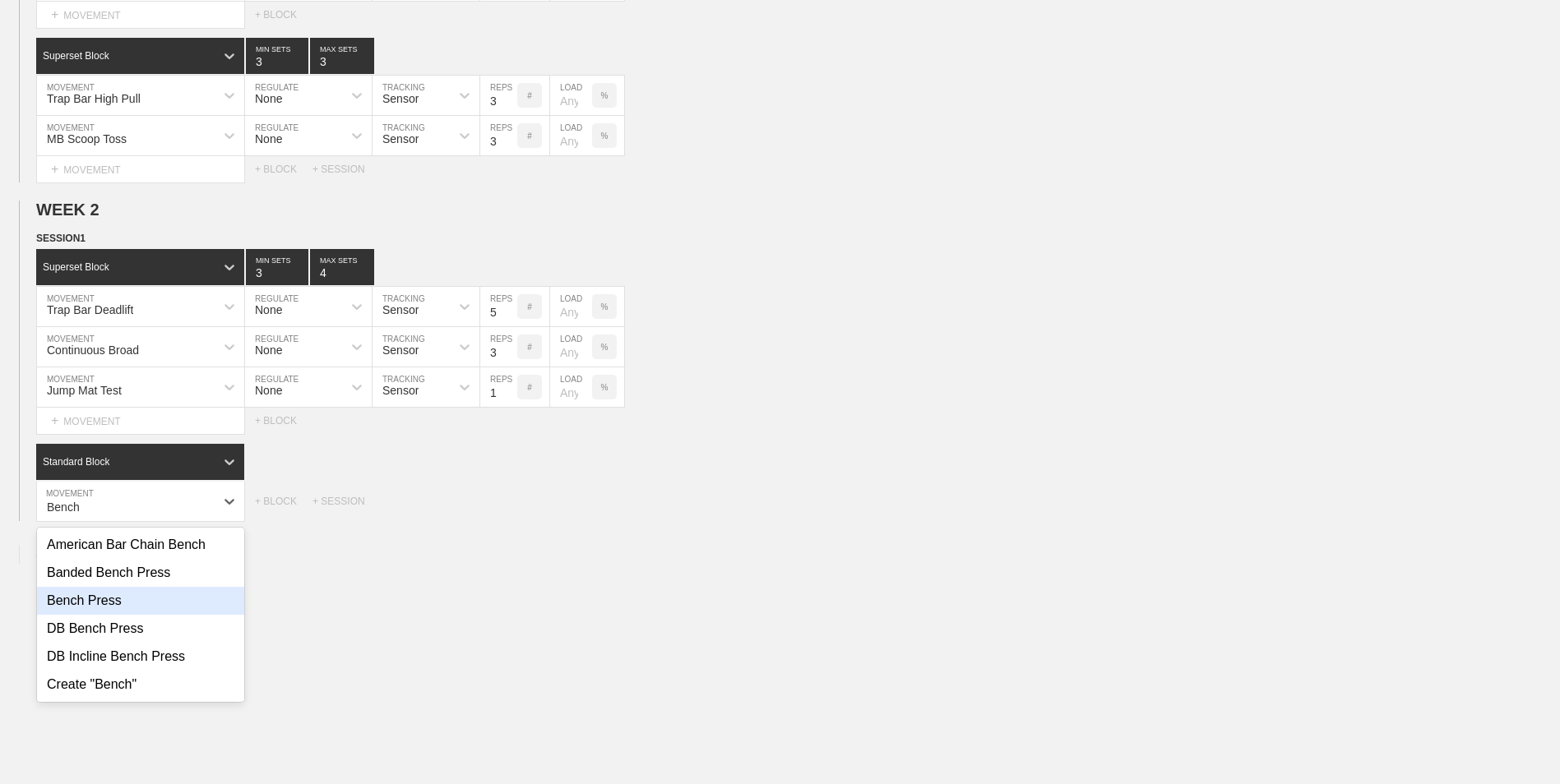
click at [146, 487] on div "Bench Press" at bounding box center [140, 601] width 207 height 28
type input "Bench"
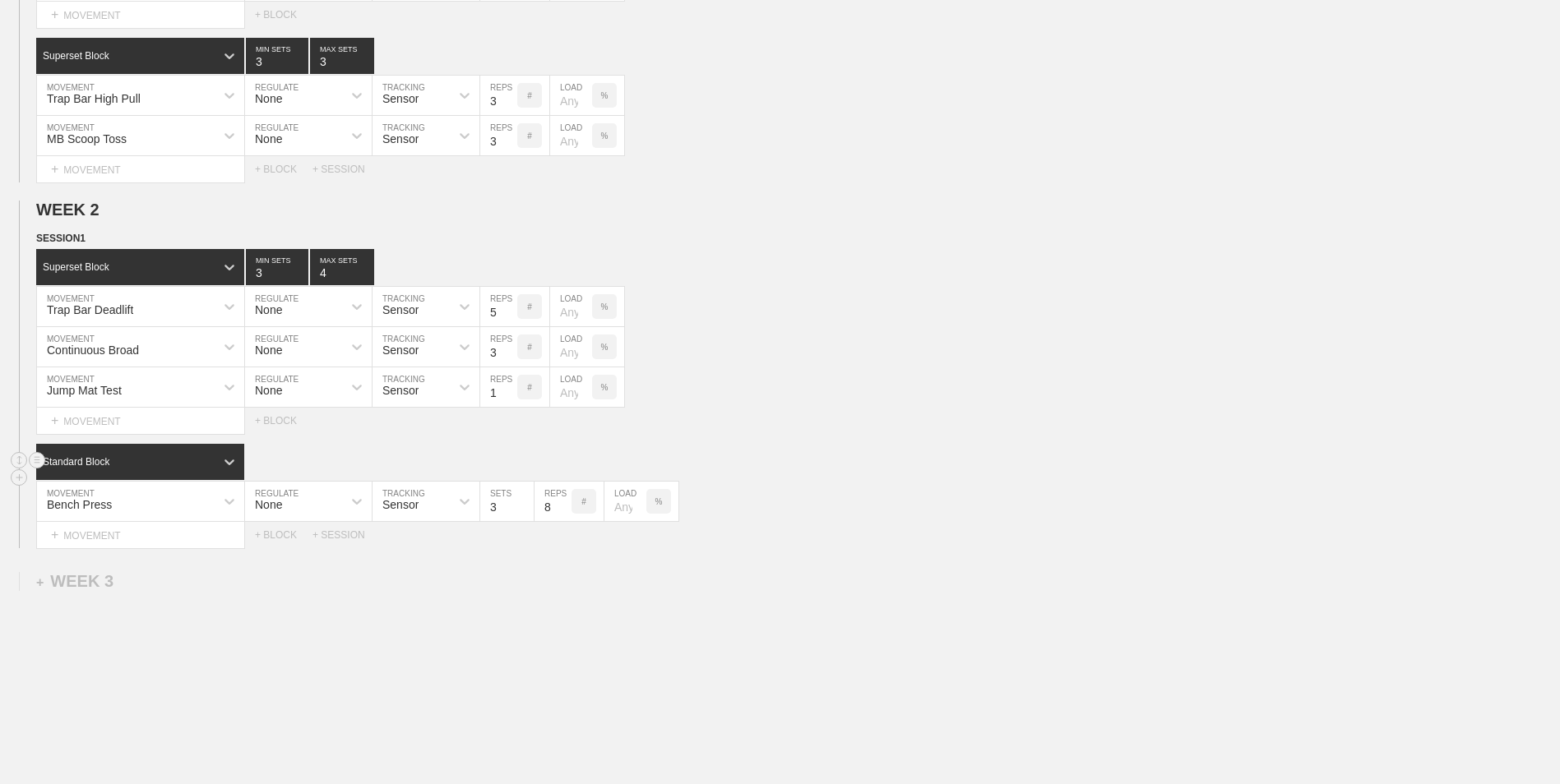
click at [136, 469] on div "Standard Block" at bounding box center [125, 462] width 178 height 15
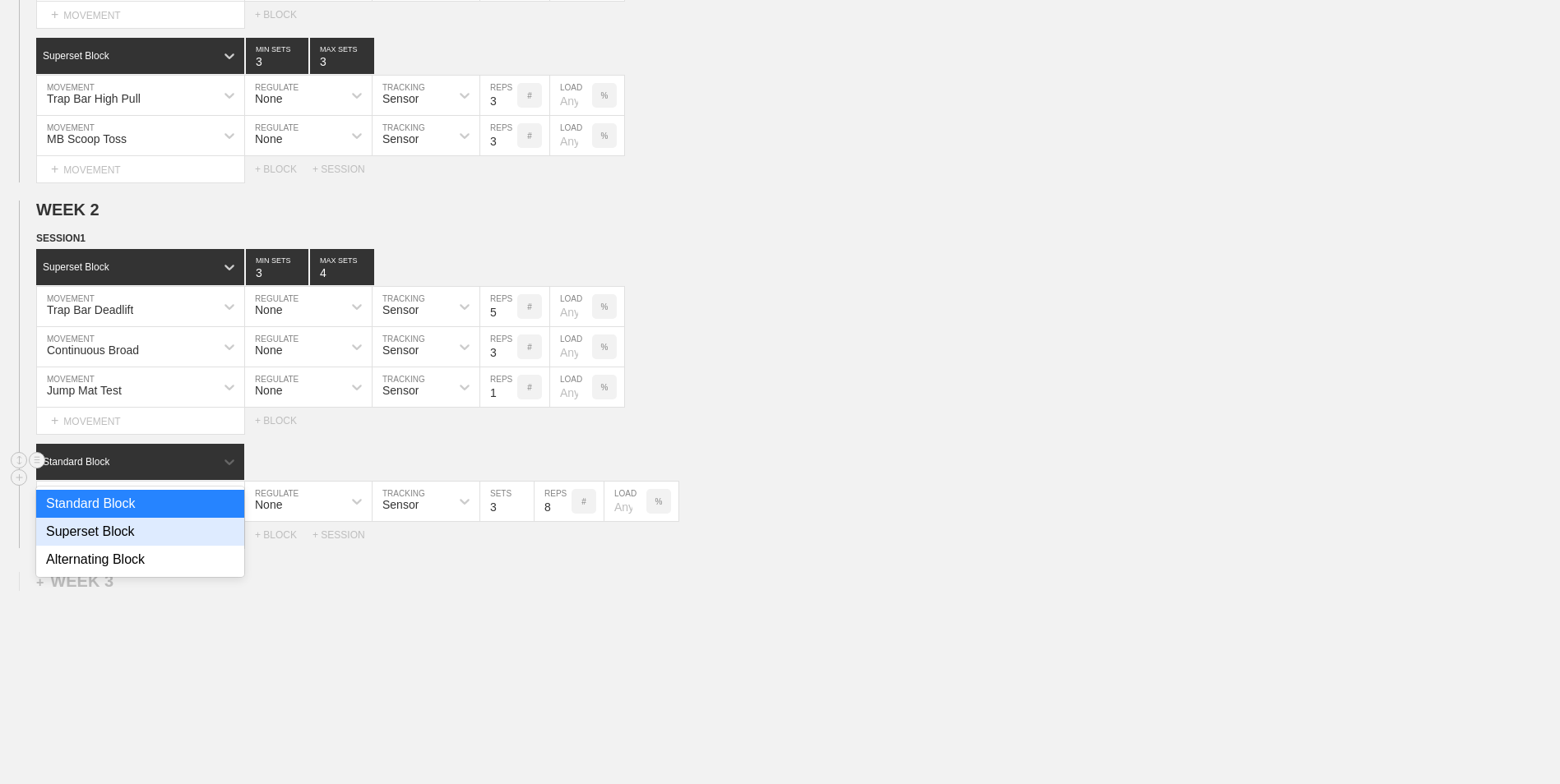
click at [134, 487] on div "Superset Block" at bounding box center [140, 532] width 208 height 28
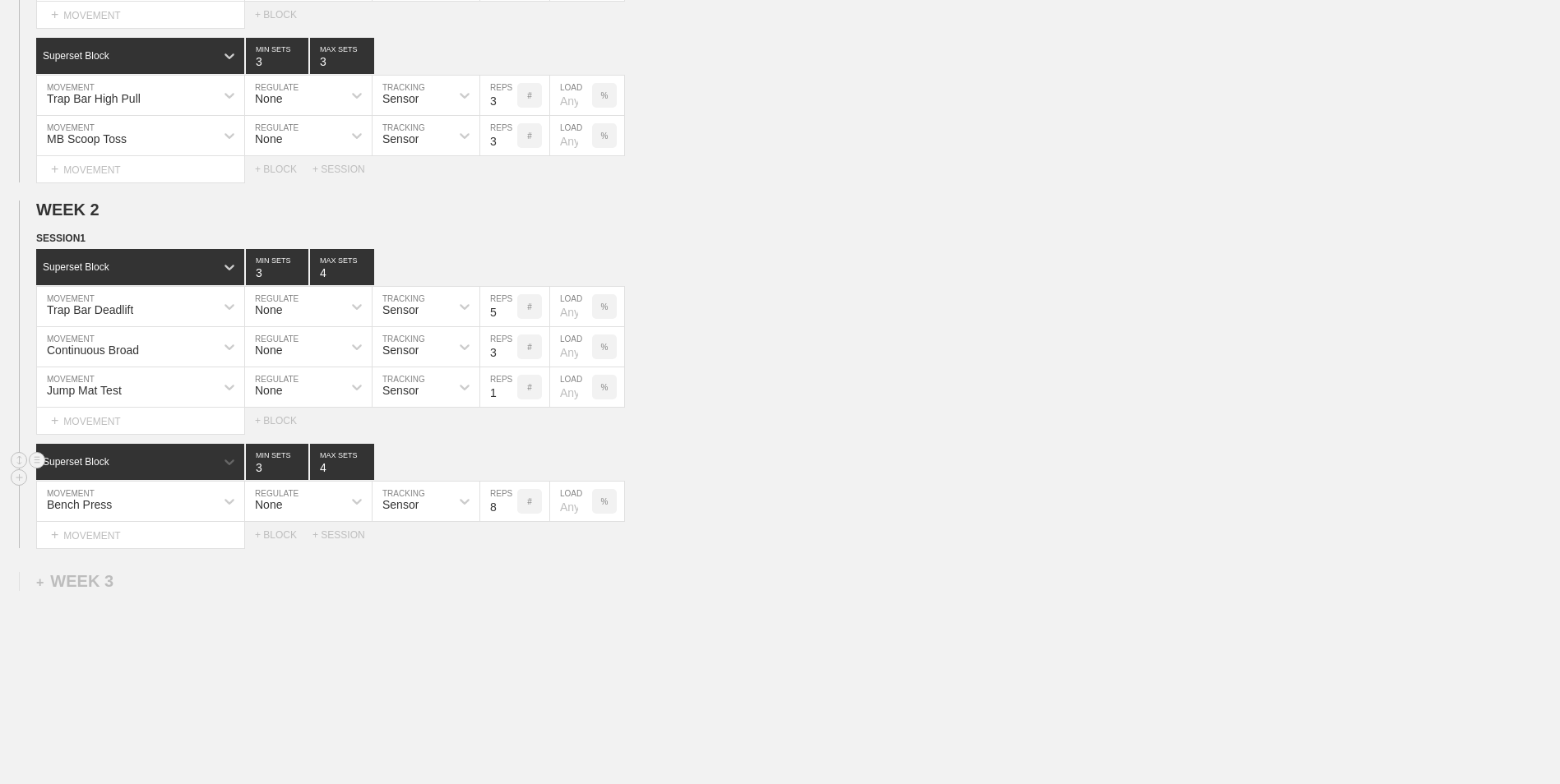
type input "4"
click at [364, 464] on input "4" at bounding box center [342, 462] width 64 height 36
click at [507, 487] on input "7" at bounding box center [498, 501] width 37 height 40
click at [507, 487] on input "6" at bounding box center [498, 501] width 37 height 40
type input "5"
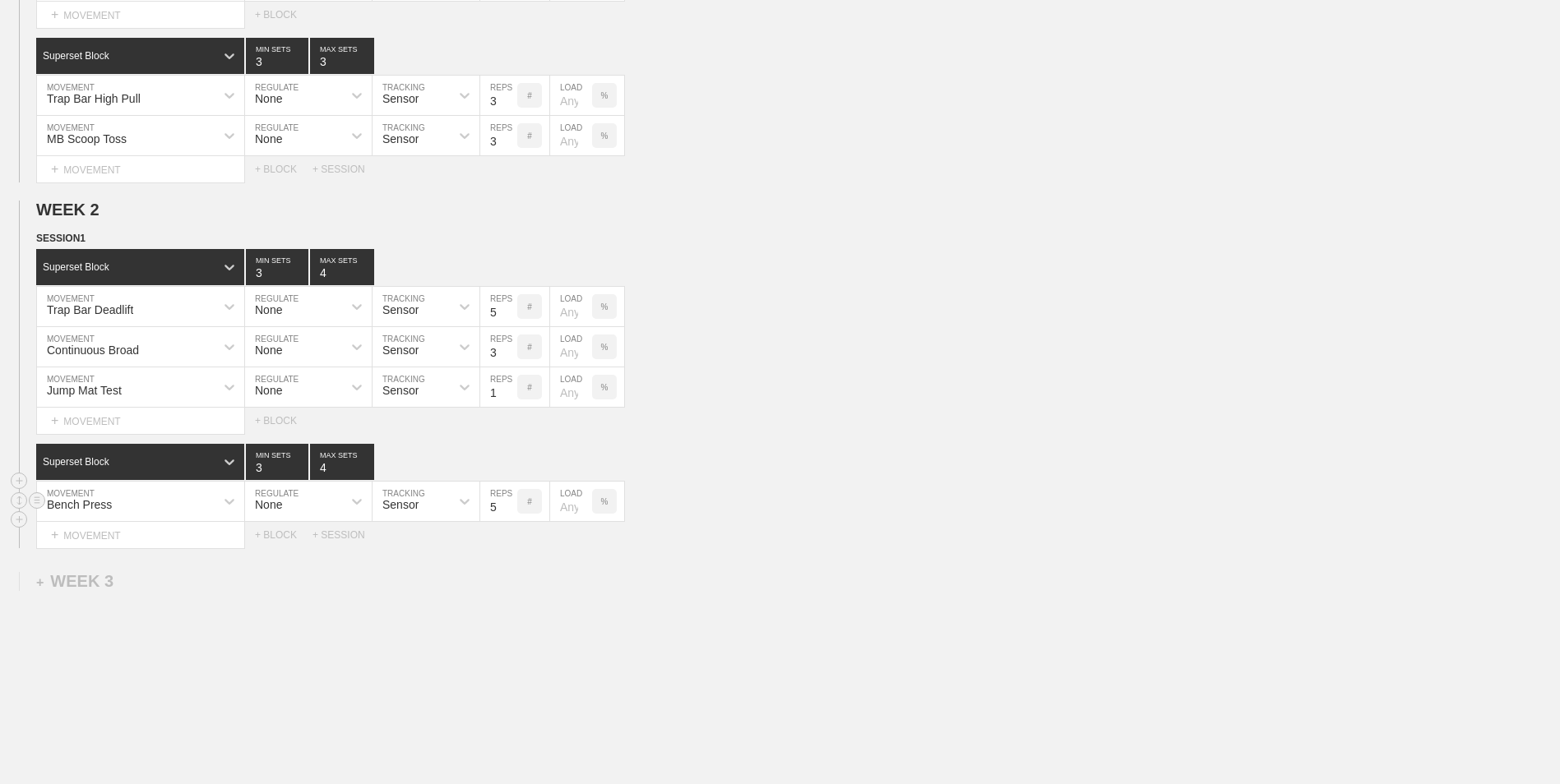
click at [507, 487] on input "5" at bounding box center [498, 501] width 37 height 40
click at [161, 487] on div "+ MOVEMENT" at bounding box center [140, 535] width 209 height 27
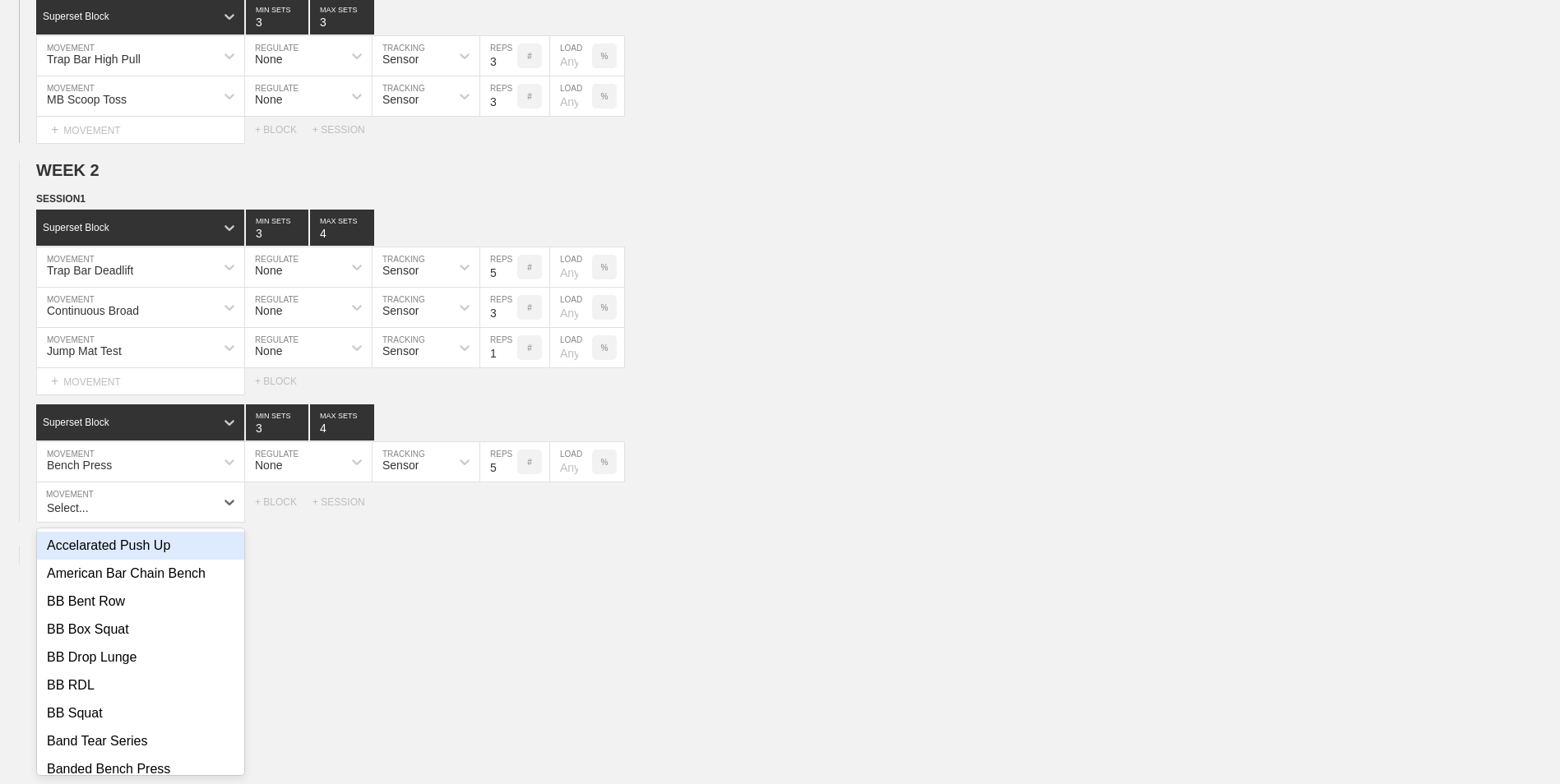
scroll to position [534, 0]
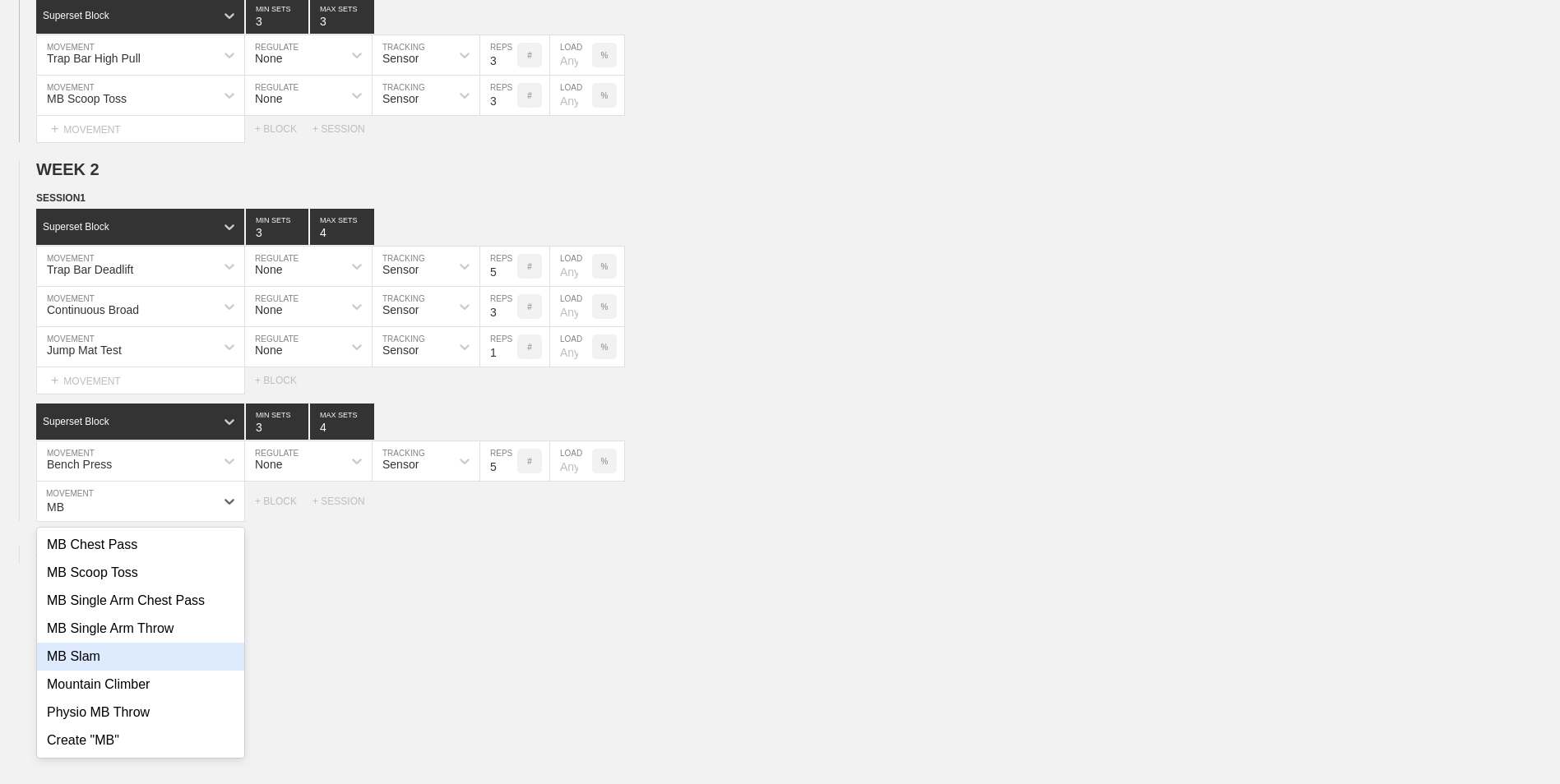
click at [176, 487] on div "MB Slam" at bounding box center [140, 657] width 207 height 28
type input "MB"
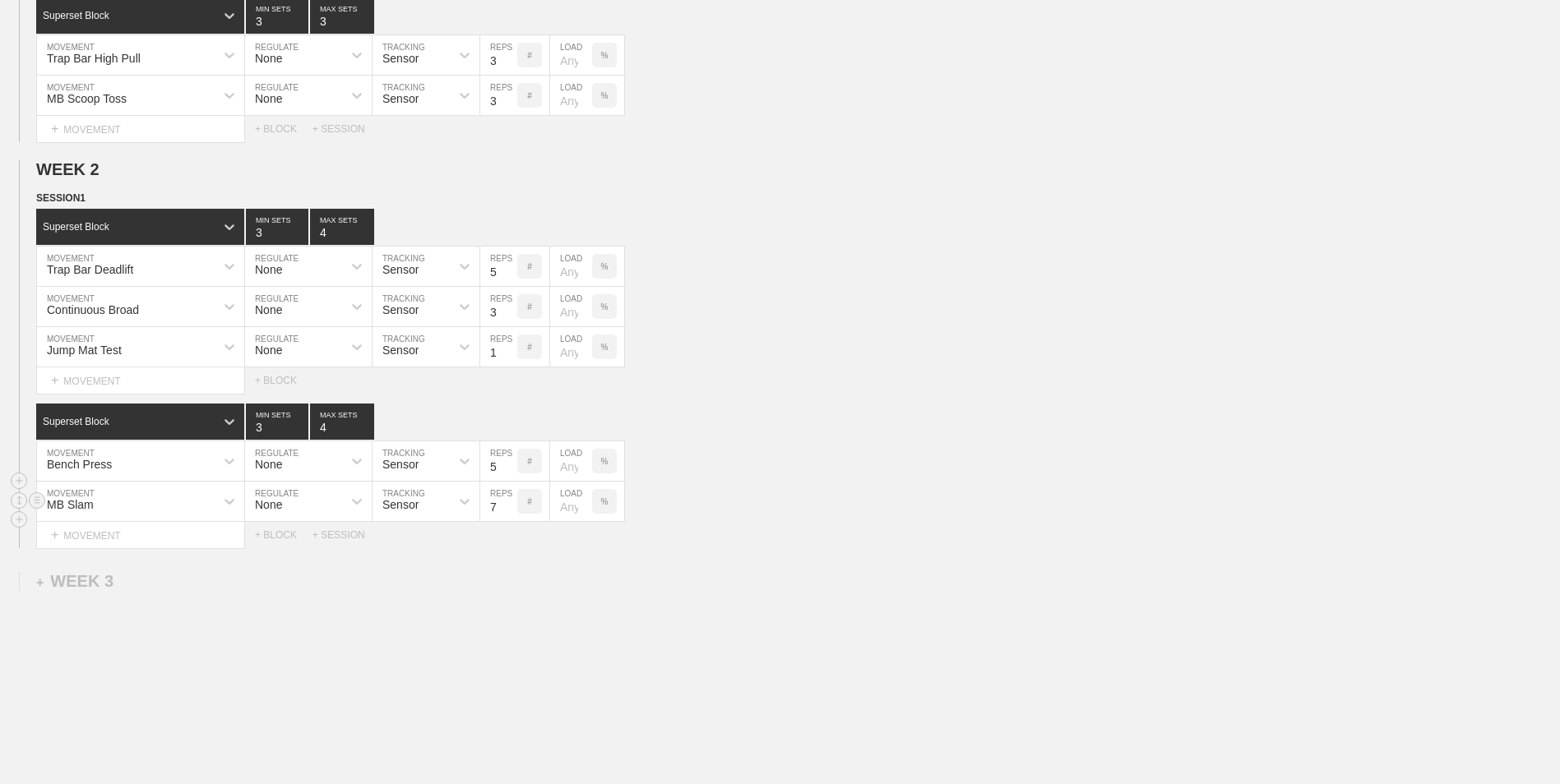
click at [510, 487] on input "7" at bounding box center [498, 501] width 37 height 40
click at [510, 487] on input "6" at bounding box center [498, 501] width 37 height 40
click at [510, 487] on input "5" at bounding box center [498, 501] width 37 height 40
click at [510, 487] on input "4" at bounding box center [498, 501] width 37 height 40
type input "3"
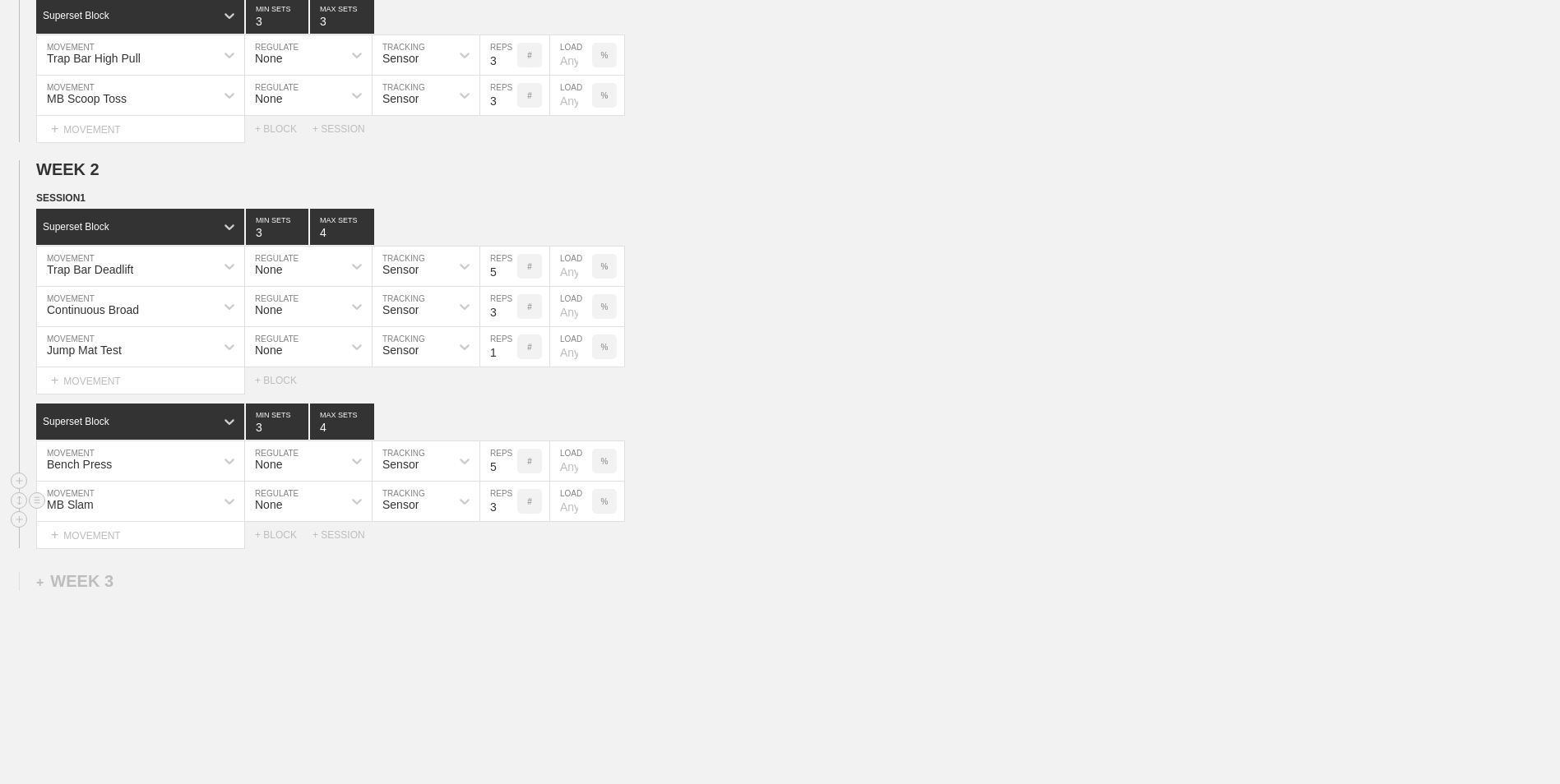
click at [510, 487] on input "3" at bounding box center [498, 501] width 37 height 40
click at [411, 487] on div "WEEK 1 DUPLICATE DELETE SESSION 1 Standard Block DUPLICATE INSERT MOVEMENT AFTE…" at bounding box center [780, 240] width 1560 height 1195
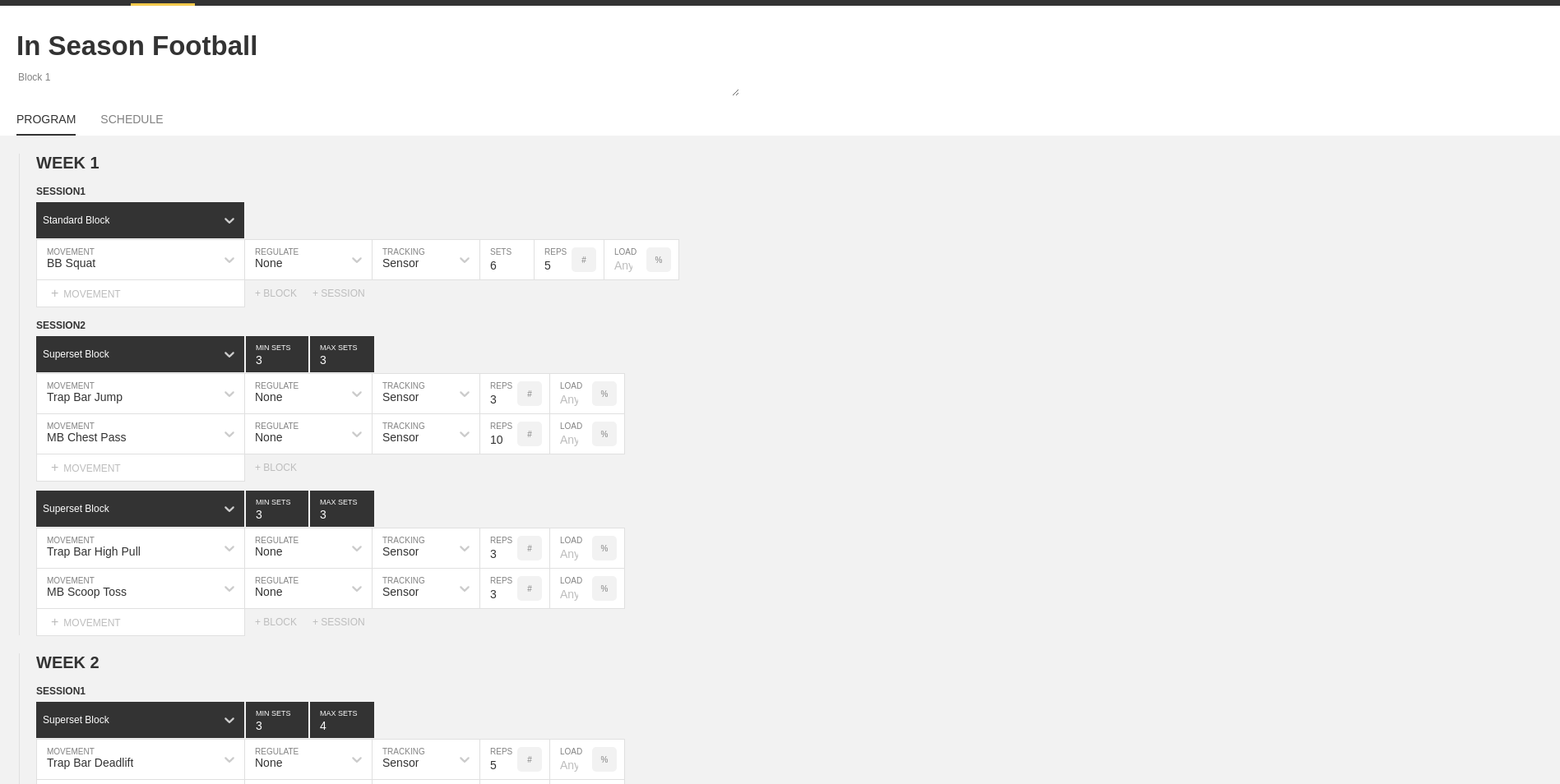
click at [126, 112] on div "PROGRAM SCHEDULE" at bounding box center [780, 118] width 1527 height 36
click at [118, 134] on link "SCHEDULE" at bounding box center [132, 124] width 63 height 21
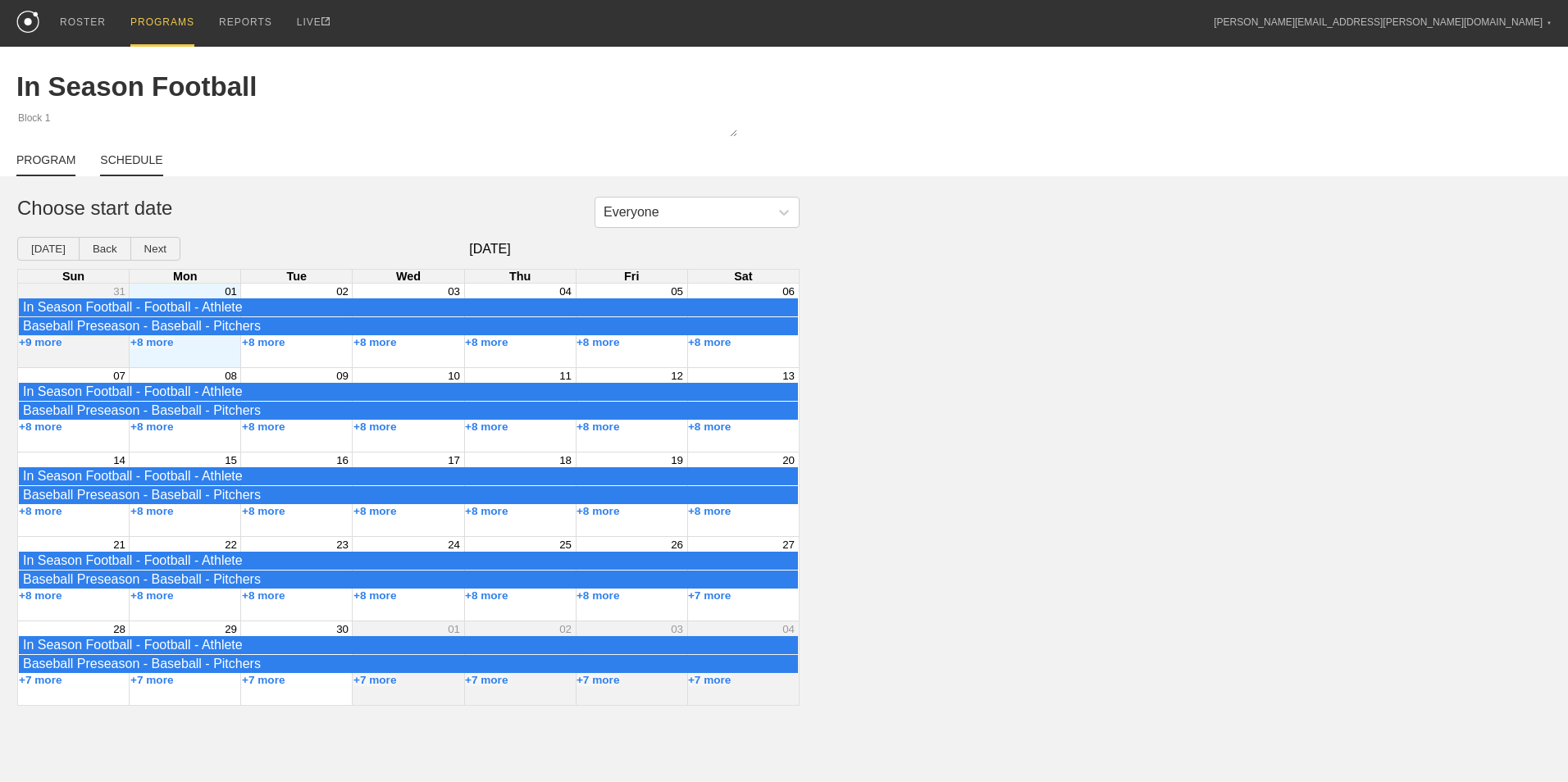
click at [55, 164] on link "PROGRAM" at bounding box center [46, 164] width 59 height 23
type textarea "x"
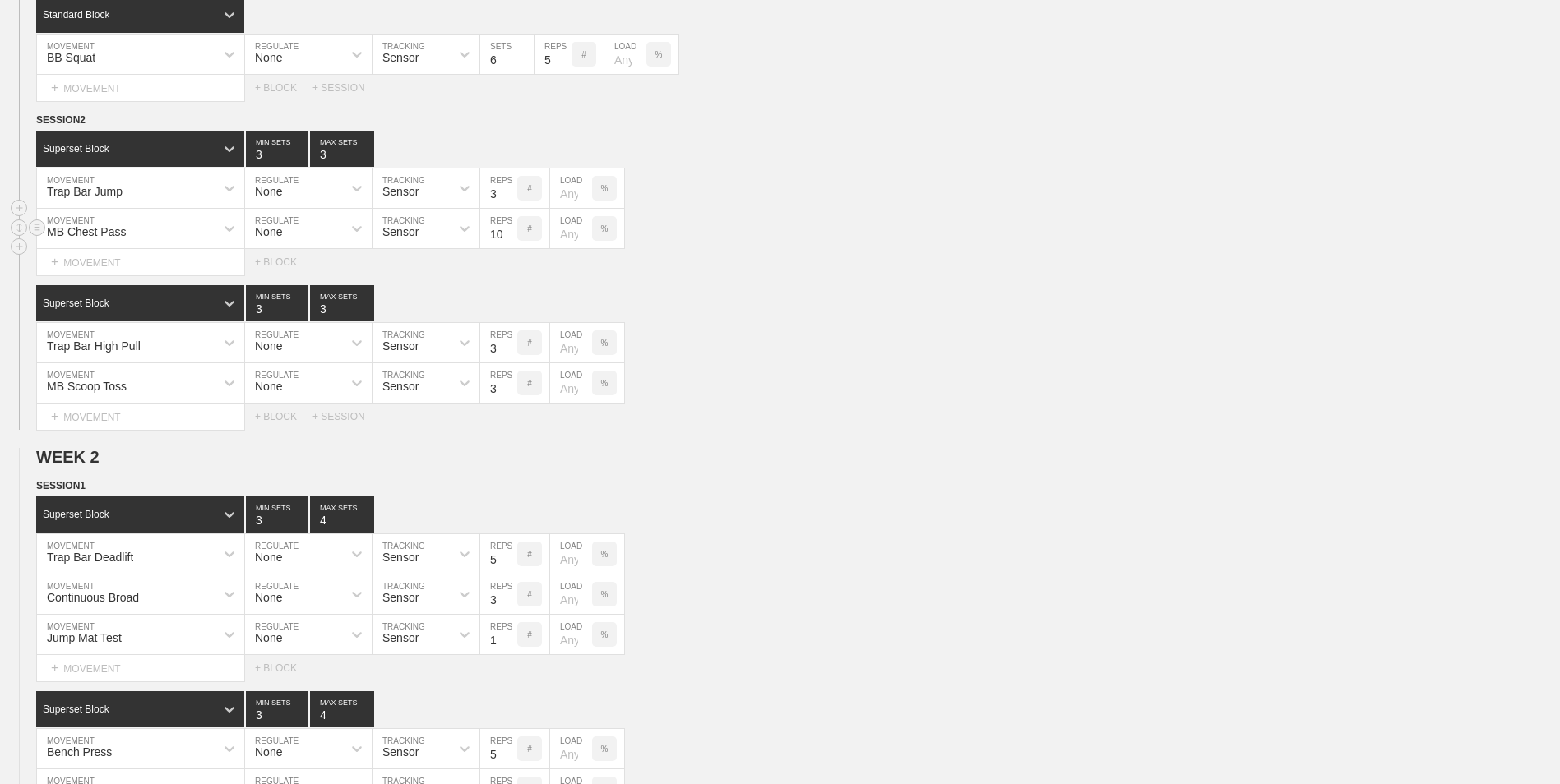
scroll to position [329, 0]
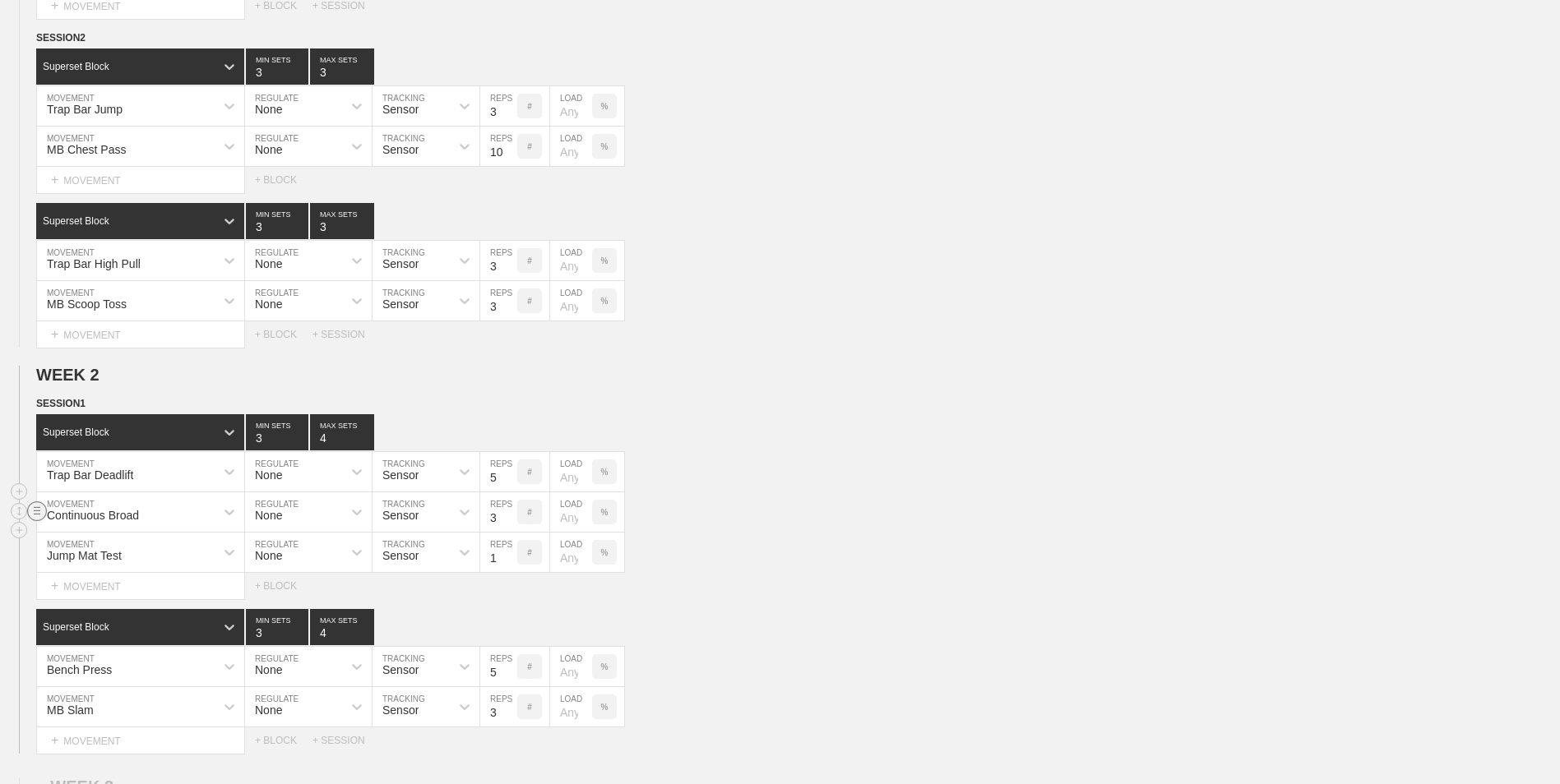
click at [35, 487] on line at bounding box center [37, 507] width 7 height 0
click at [81, 487] on div "DELETE" at bounding box center [115, 547] width 132 height 25
